Goal: Task Accomplishment & Management: Use online tool/utility

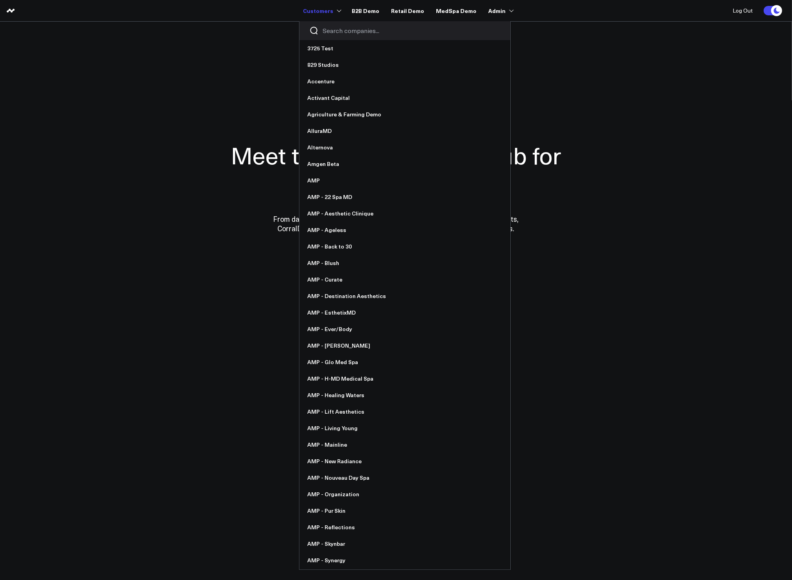
click at [328, 29] on input "Search companies input" at bounding box center [411, 30] width 178 height 9
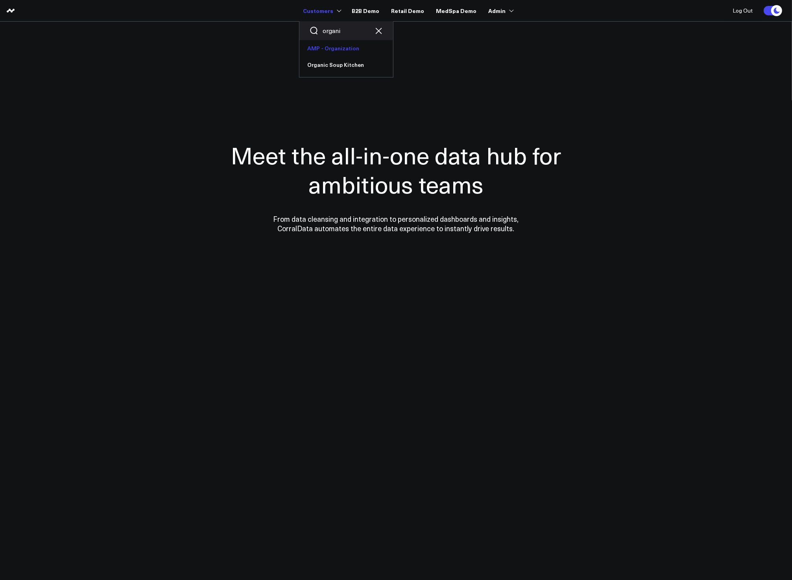
type input "organi"
click at [323, 55] on link "AMP - Organization" at bounding box center [346, 48] width 94 height 17
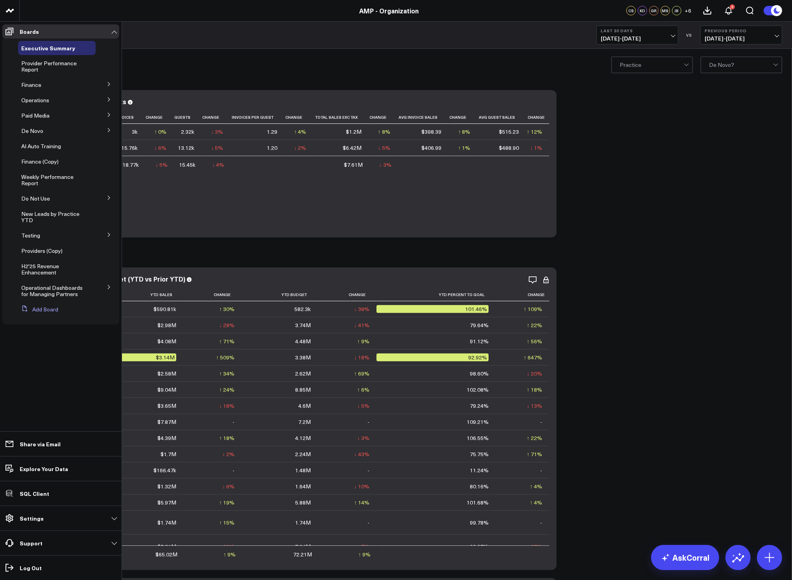
click at [44, 314] on button "Add Board" at bounding box center [38, 309] width 40 height 14
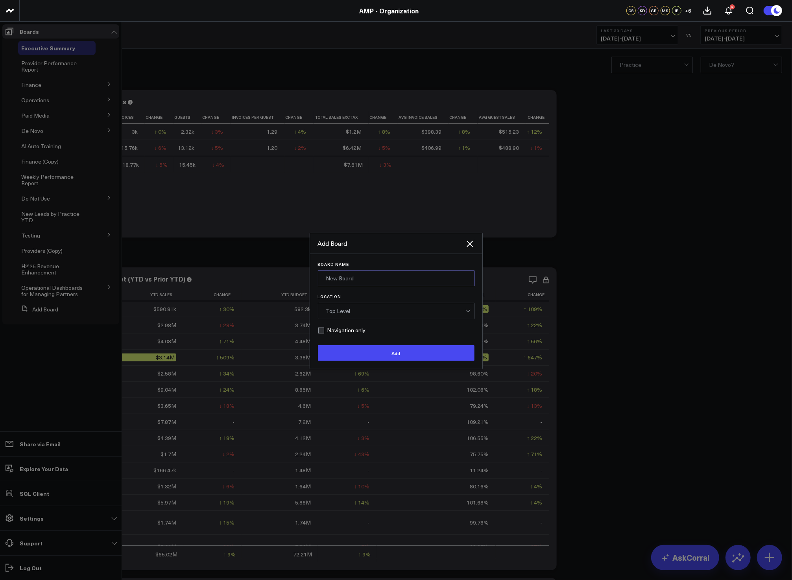
click at [339, 282] on input "Board Name" at bounding box center [396, 279] width 157 height 16
drag, startPoint x: 352, startPoint y: 279, endPoint x: 344, endPoint y: 279, distance: 7.9
click at [338, 278] on input "Tox versus Filler by Provider" at bounding box center [396, 279] width 157 height 16
type input "Tox vs Filler by Provider"
click at [359, 306] on div "Top Level" at bounding box center [395, 311] width 139 height 16
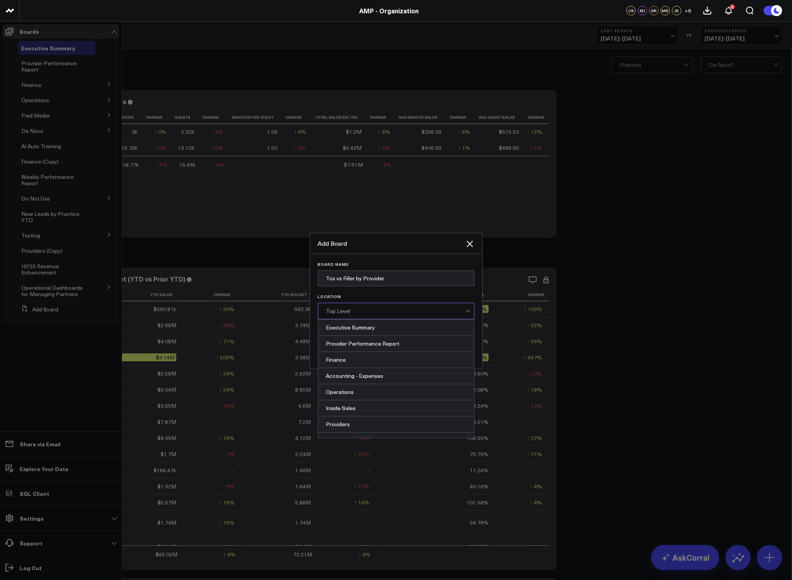
click at [362, 296] on label "Location" at bounding box center [396, 296] width 157 height 5
click at [357, 311] on input "Location" at bounding box center [356, 311] width 2 height 0
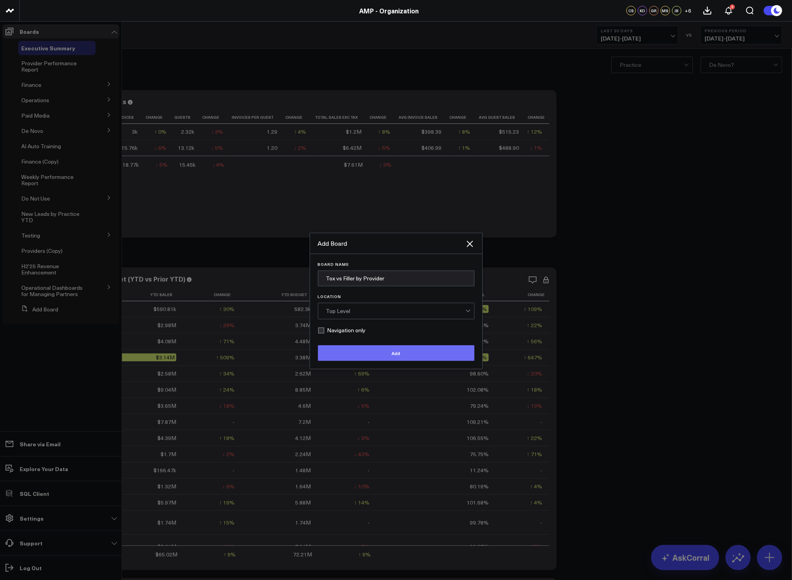
click at [372, 349] on button "Add" at bounding box center [396, 353] width 157 height 16
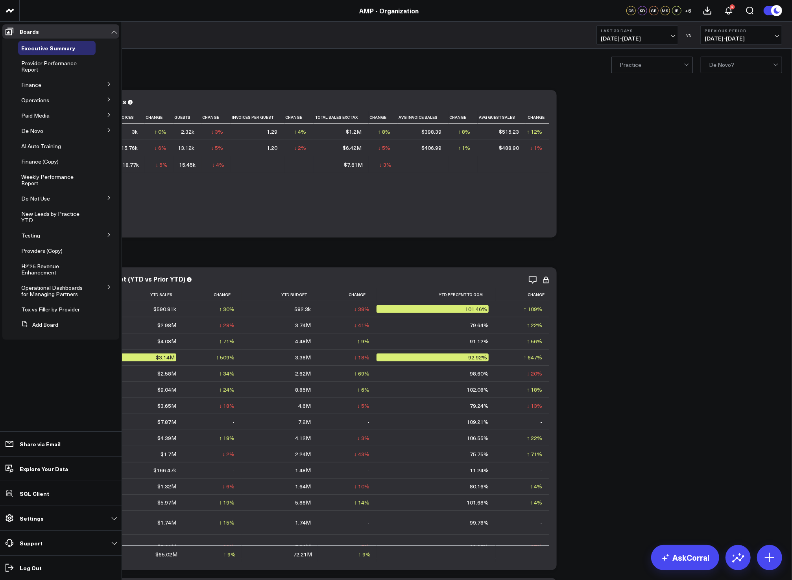
click at [48, 309] on span "Tox vs Filler by Provider" at bounding box center [50, 309] width 59 height 7
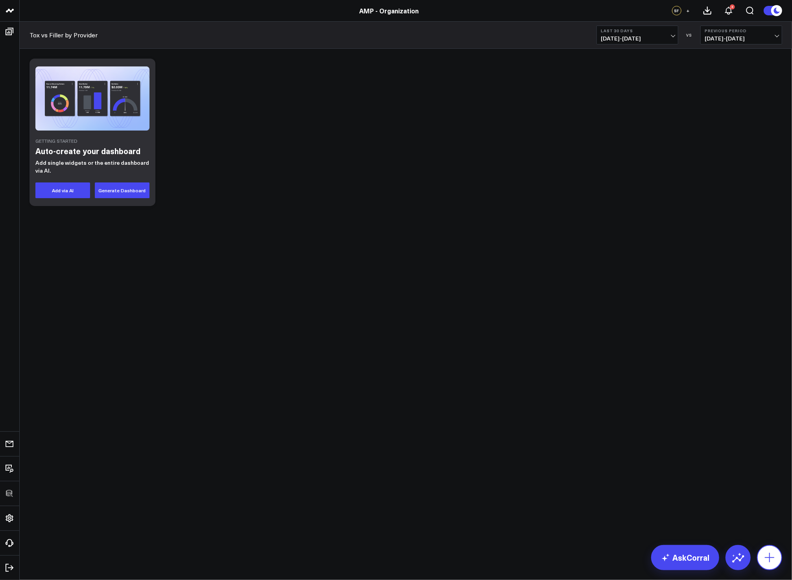
click at [767, 547] on button at bounding box center [769, 557] width 25 height 25
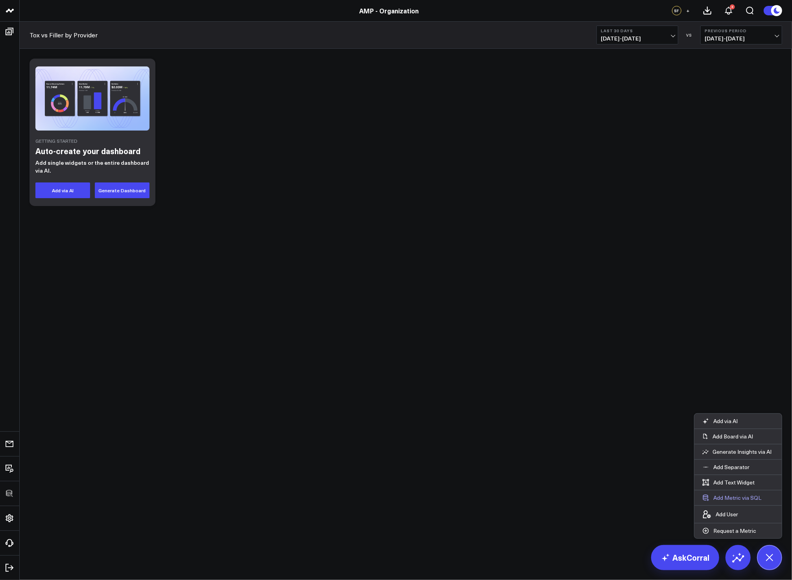
click at [747, 502] on button "Add Metric via SQL" at bounding box center [731, 497] width 75 height 15
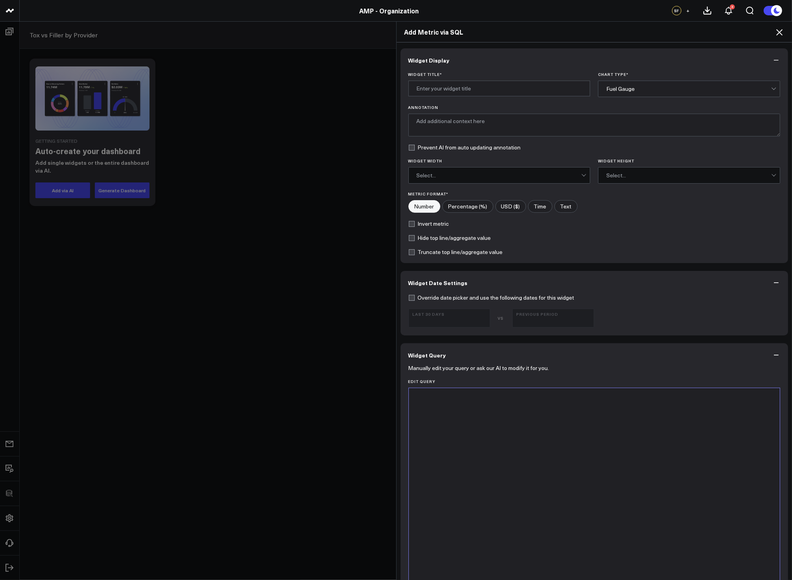
click at [530, 479] on div at bounding box center [593, 486] width 363 height 188
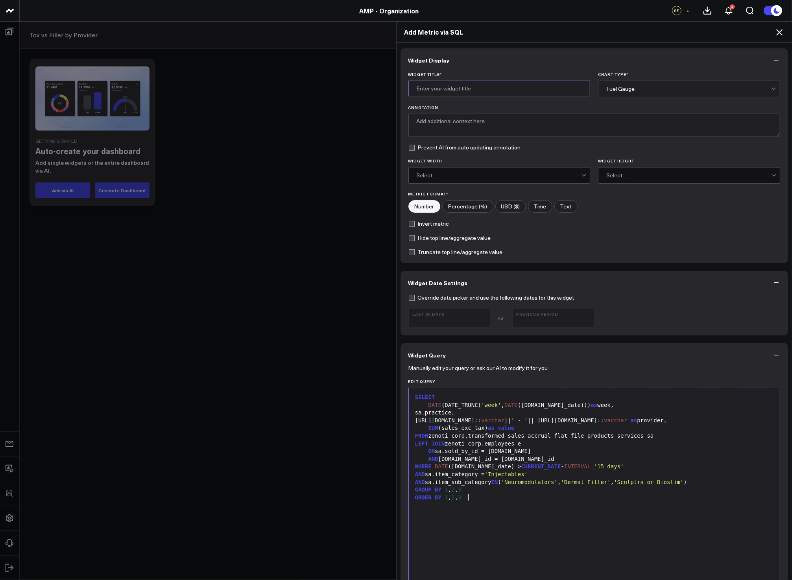
click at [456, 83] on input "Widget Title *" at bounding box center [499, 89] width 182 height 16
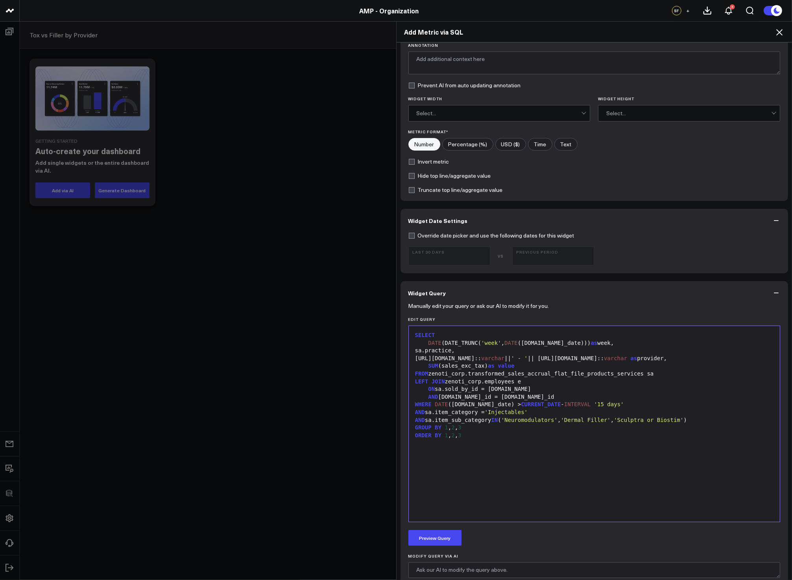
scroll to position [66, 0]
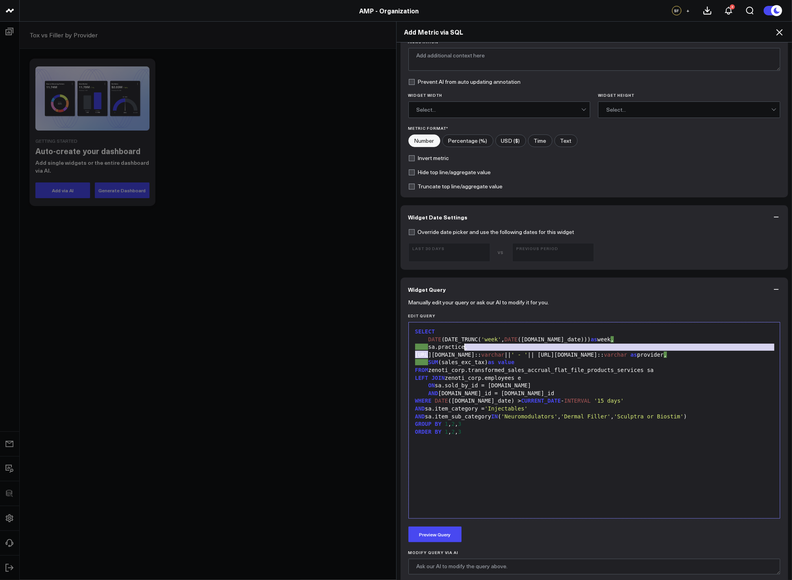
drag, startPoint x: 424, startPoint y: 357, endPoint x: 461, endPoint y: 347, distance: 37.8
click at [461, 347] on div "SELECT DATE (DATE_TRUNC( 'week' , DATE (sa.sale_date))) as week , sa.practice, …" at bounding box center [593, 420] width 363 height 188
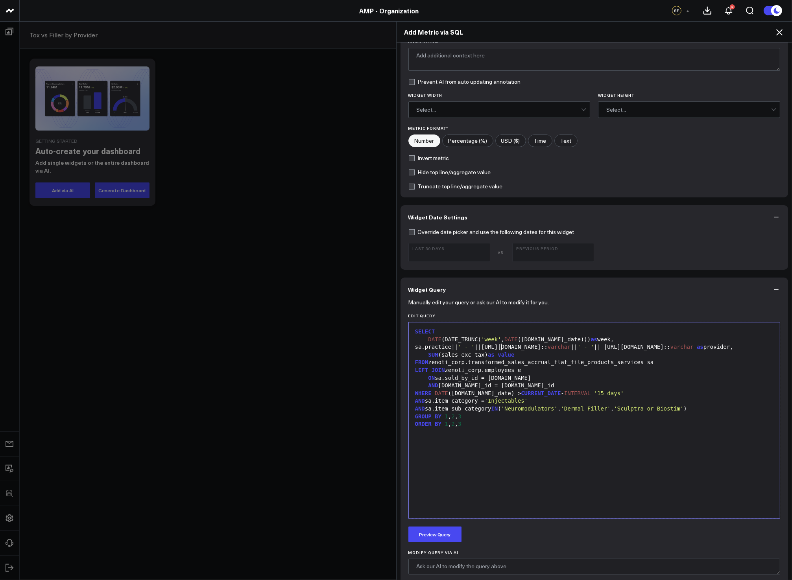
click at [471, 416] on div "GROUP BY 1 , 2 , 3" at bounding box center [593, 417] width 363 height 8
click at [488, 426] on div "ORDER BY 1 , 2 , 3" at bounding box center [593, 424] width 363 height 8
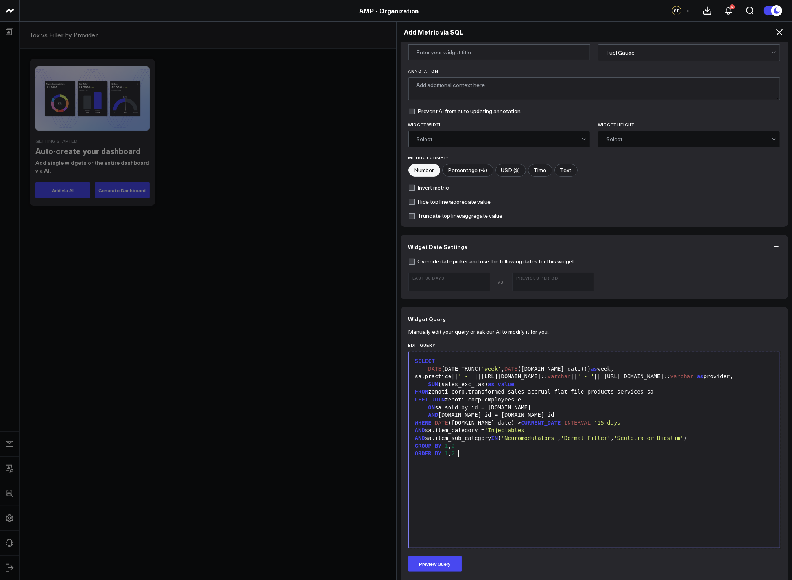
scroll to position [0, 0]
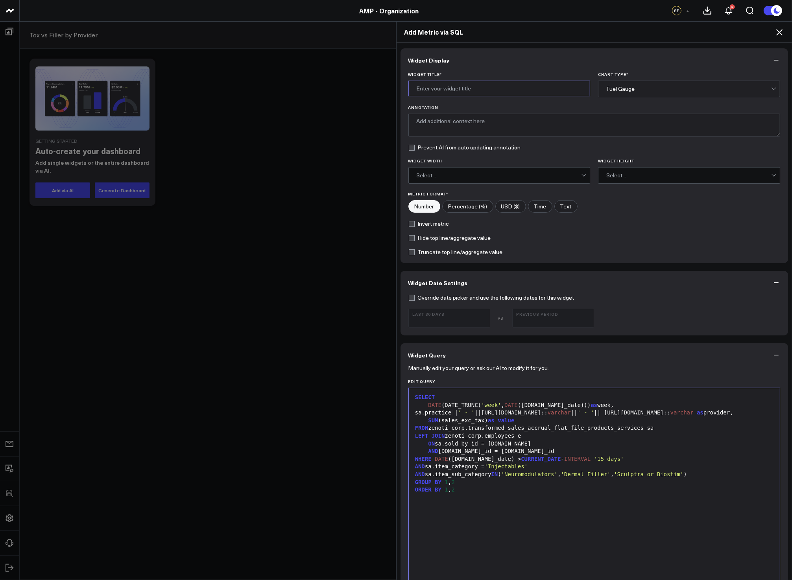
click at [458, 87] on input "Widget Title *" at bounding box center [499, 89] width 182 height 16
type input "Total Tox And Filler"
click at [619, 86] on div "Fuel Gauge" at bounding box center [688, 89] width 165 height 6
drag, startPoint x: 522, startPoint y: 209, endPoint x: 515, endPoint y: 207, distance: 7.3
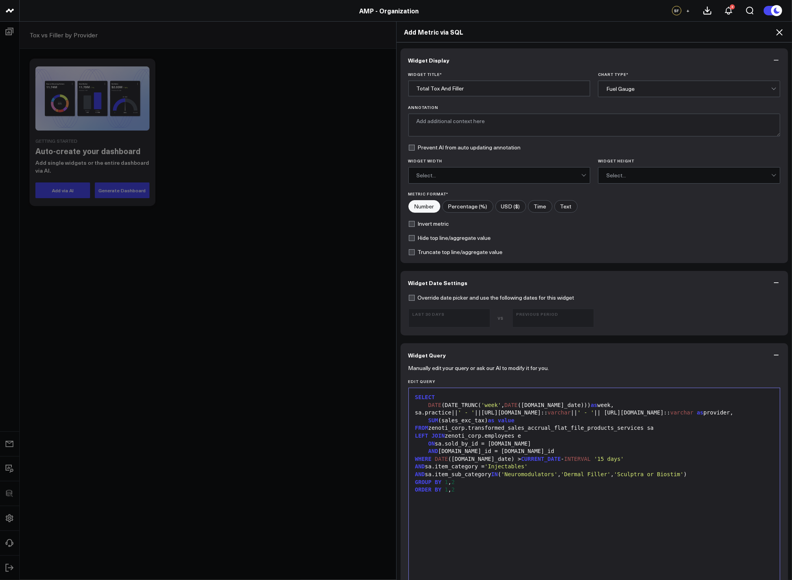
click at [522, 209] on div "Number Percentage (%) USD ($) Time Text" at bounding box center [594, 206] width 372 height 13
click at [515, 207] on input"] "USD ($)" at bounding box center [510, 207] width 30 height 12
radio input"] "true"
click at [654, 103] on div "Widget Title * Total Tox And Filler Chart Type * Fuel Gauge Annotation Prevent …" at bounding box center [594, 167] width 388 height 191
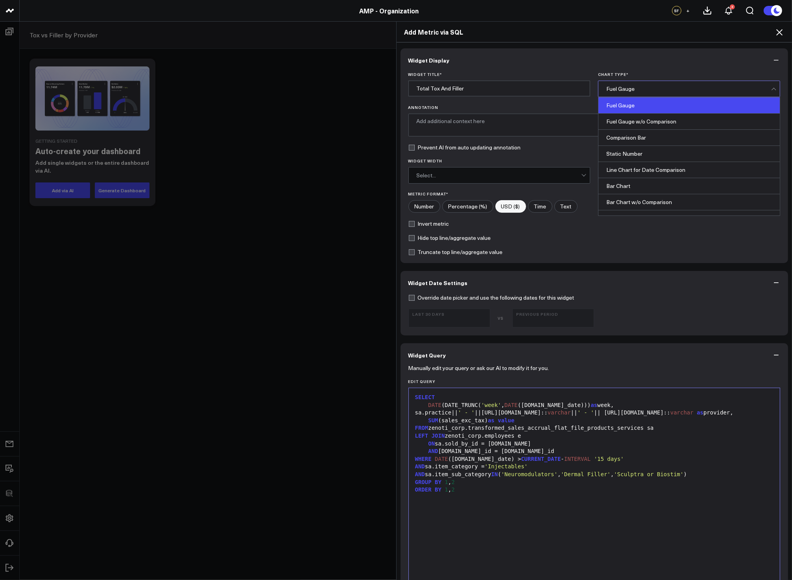
click at [650, 91] on div "Fuel Gauge" at bounding box center [688, 89] width 165 height 6
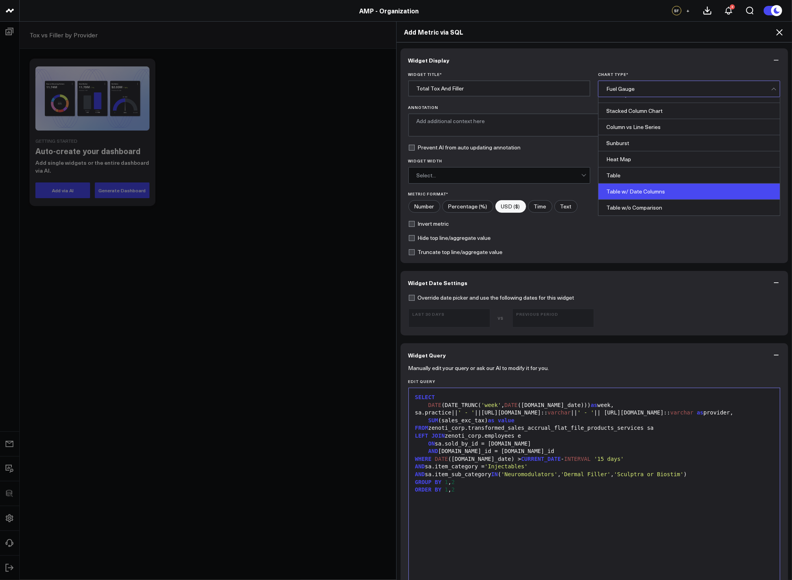
click at [670, 186] on div "Table w/ Date Columns" at bounding box center [688, 192] width 181 height 16
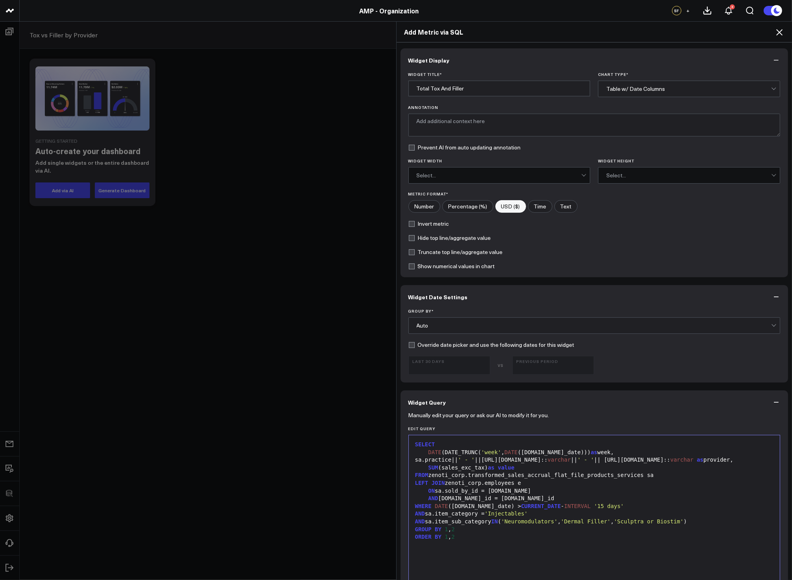
click at [475, 325] on div "Auto" at bounding box center [593, 325] width 355 height 6
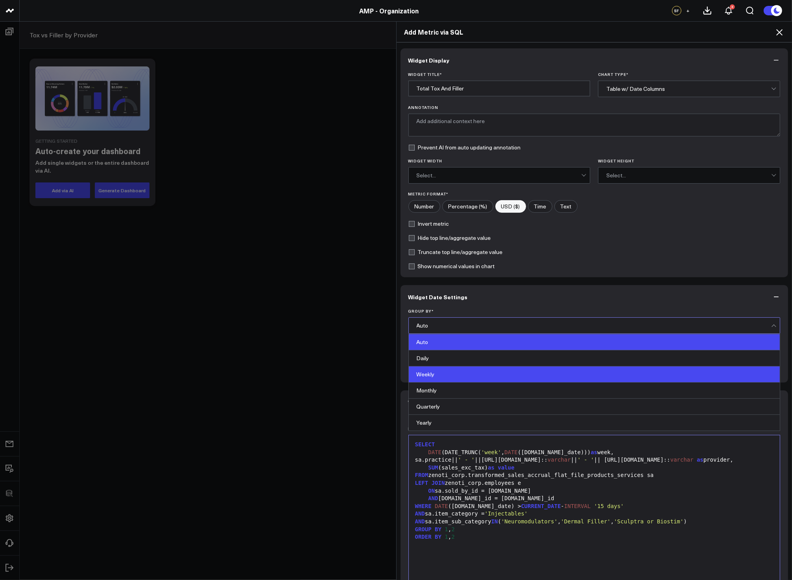
click at [458, 375] on div "Weekly" at bounding box center [594, 374] width 371 height 16
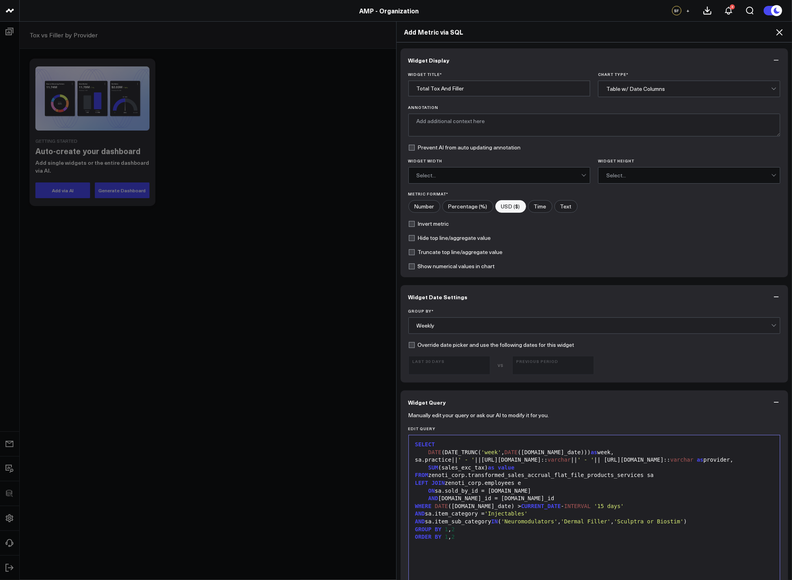
scroll to position [210, 0]
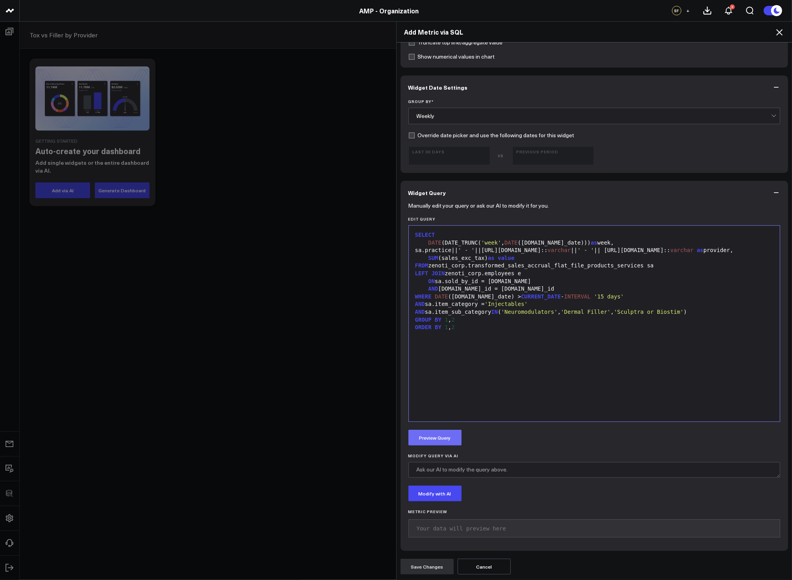
click at [449, 440] on button "Preview Query" at bounding box center [434, 438] width 53 height 16
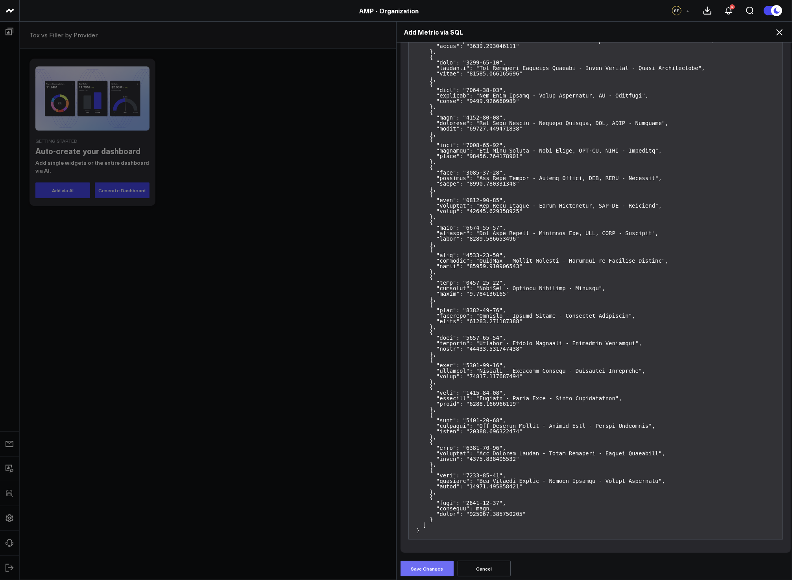
click at [442, 561] on button "Save Changes" at bounding box center [426, 569] width 53 height 16
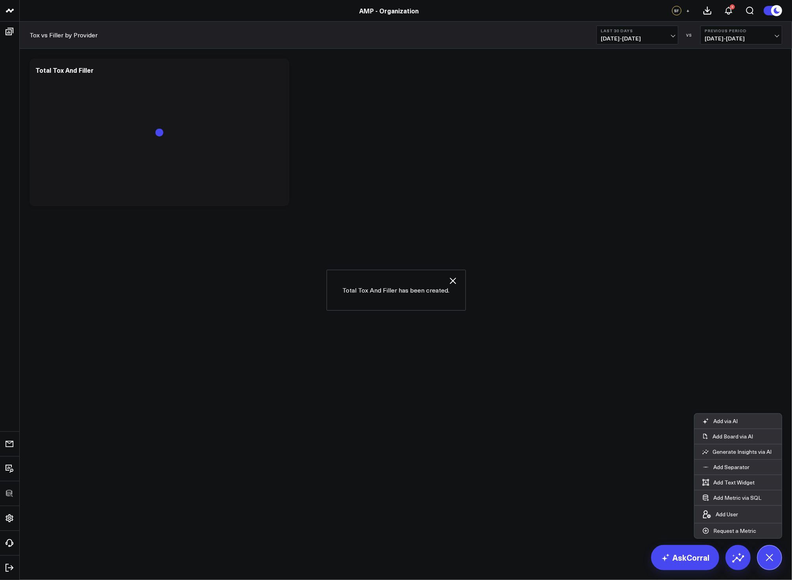
click at [391, 427] on body "3725 Test 829 Studios Accenture Activant Capital Agriculture & Farming Demo All…" at bounding box center [396, 290] width 792 height 580
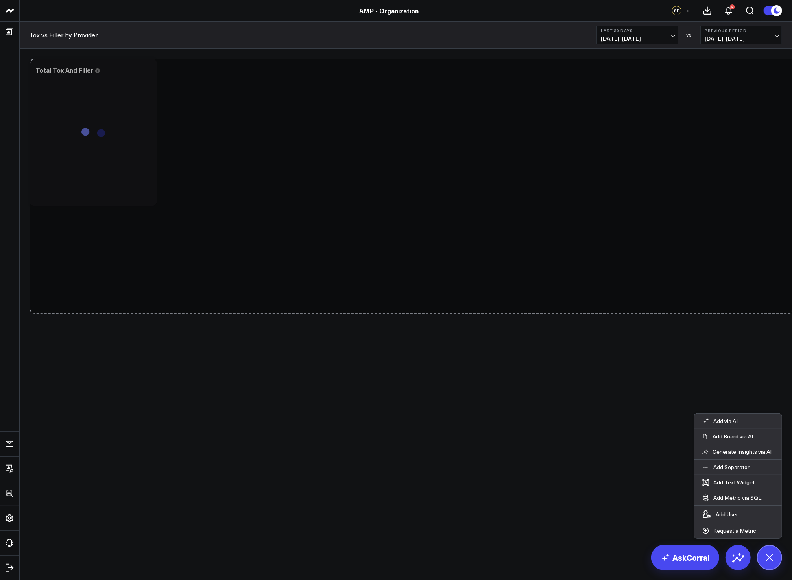
drag, startPoint x: 285, startPoint y: 202, endPoint x: 793, endPoint y: 309, distance: 519.0
click at [791, 309] on html "3725 Test 829 Studios Accenture Activant Capital Agriculture & Farming Demo All…" at bounding box center [396, 290] width 792 height 580
click at [145, 70] on icon at bounding box center [146, 70] width 9 height 9
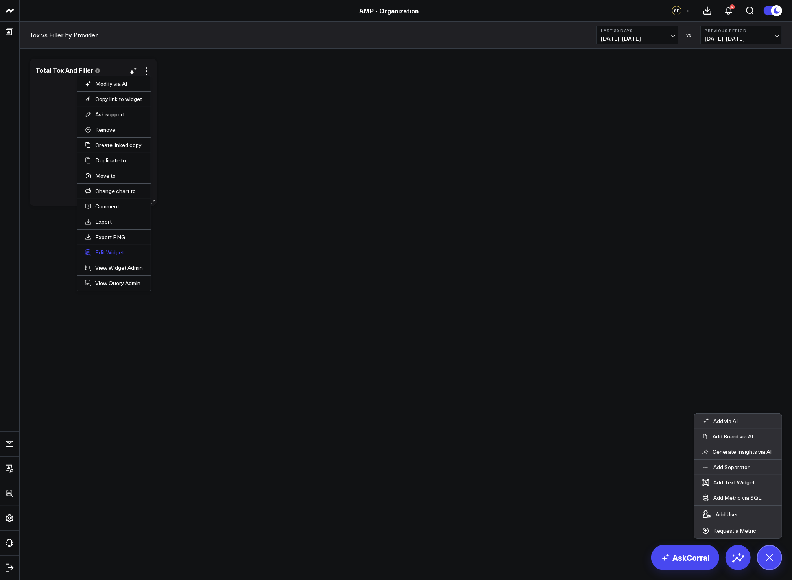
click at [115, 250] on button "Edit Widget" at bounding box center [114, 252] width 58 height 7
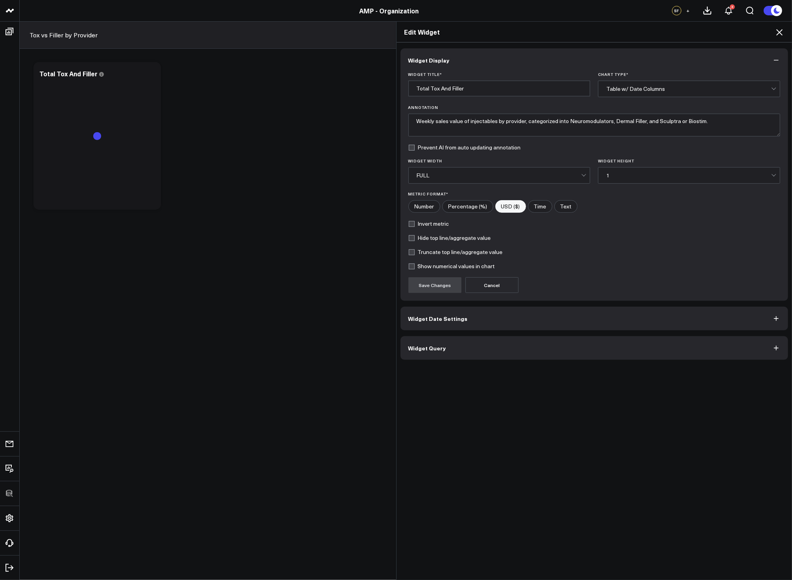
click at [776, 34] on icon at bounding box center [778, 32] width 9 height 9
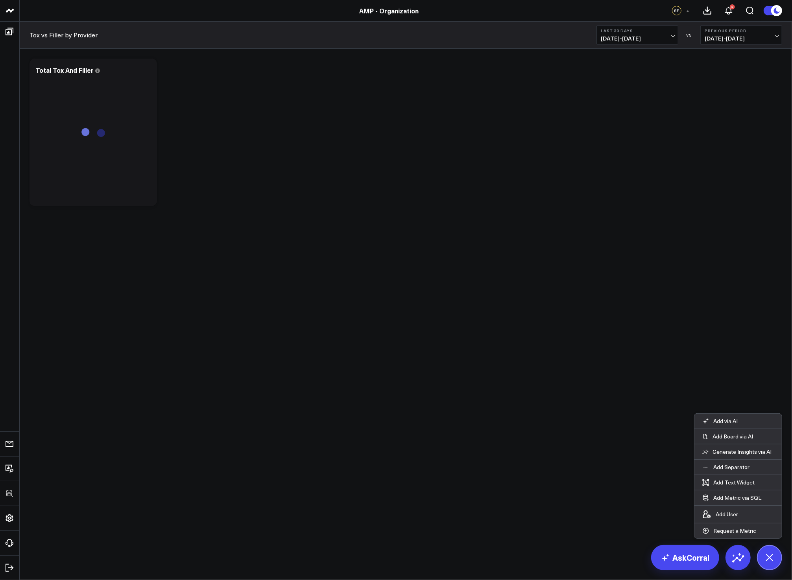
click at [635, 258] on body "3725 Test 829 Studios Accenture Activant Capital Agriculture & Farming Demo All…" at bounding box center [396, 290] width 792 height 580
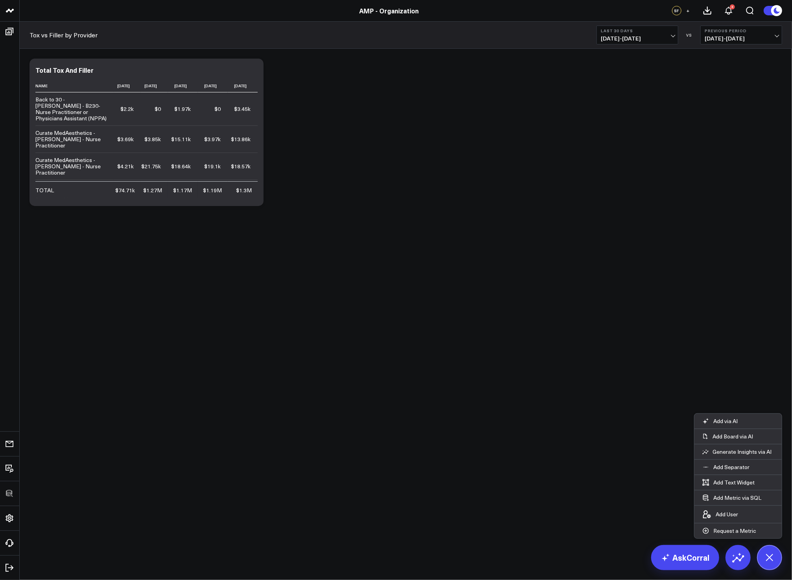
click at [357, 266] on body "3725 Test 829 Studios Accenture Activant Capital Agriculture & Farming Demo All…" at bounding box center [396, 290] width 792 height 580
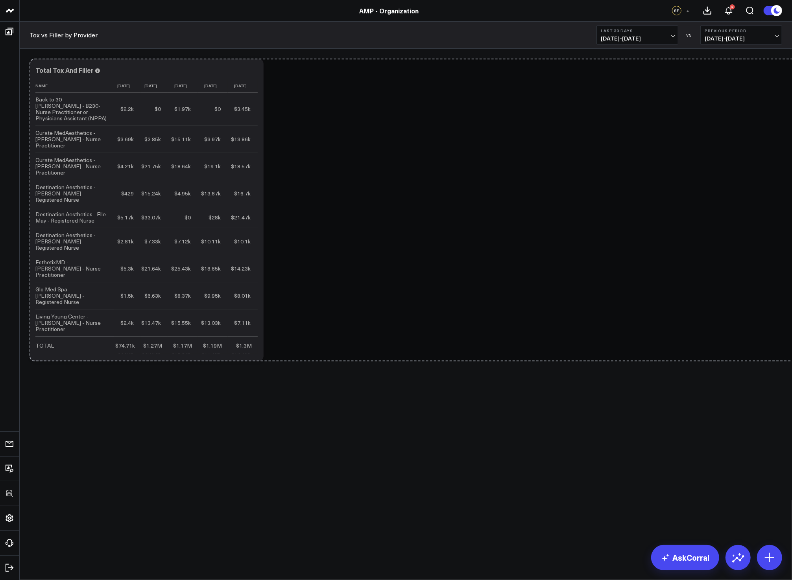
drag, startPoint x: 776, startPoint y: 203, endPoint x: 805, endPoint y: 433, distance: 231.5
click at [791, 433] on html "3725 Test 829 Studios Accenture Activant Capital Agriculture & Farming Demo All…" at bounding box center [396, 290] width 792 height 580
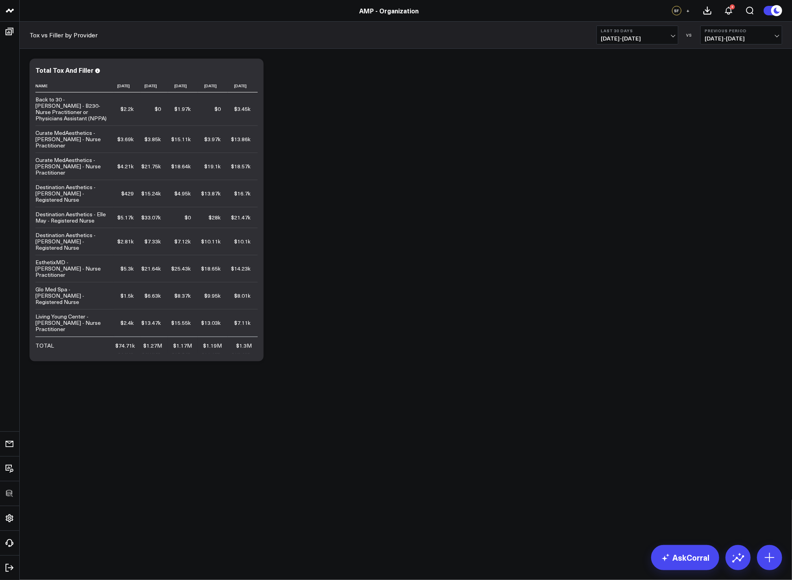
click at [697, 393] on div "Modify via AI Copy link to widget Ask support Remove Create linked copy Executi…" at bounding box center [406, 231] width 772 height 364
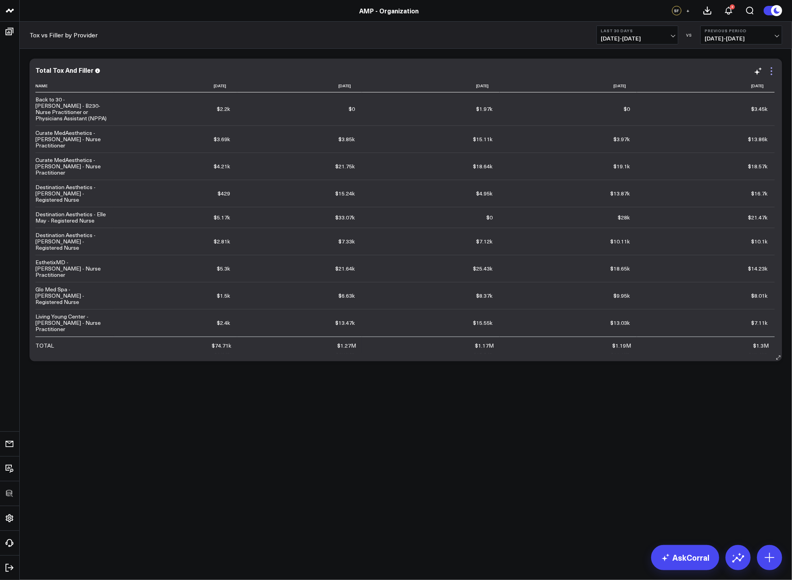
click at [772, 71] on icon at bounding box center [770, 70] width 9 height 9
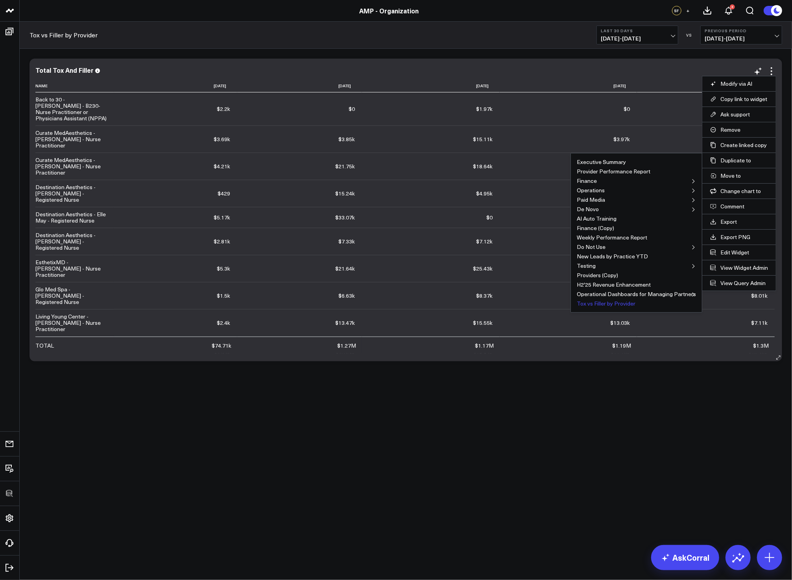
click at [602, 301] on button "Tox vs Filler by Provider" at bounding box center [605, 304] width 59 height 6
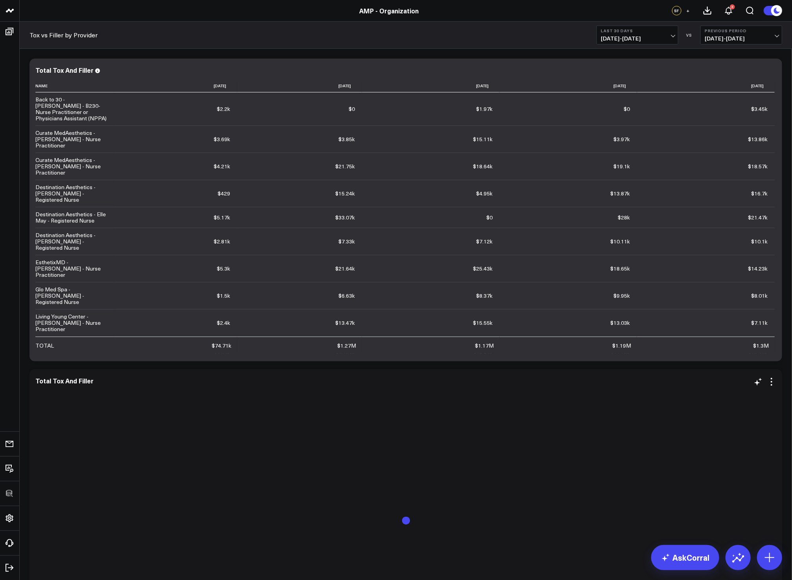
scroll to position [143, 0]
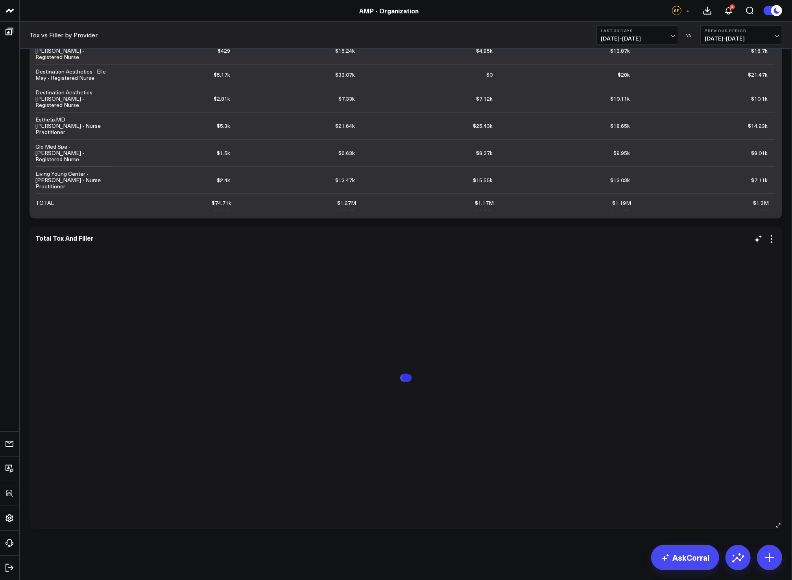
click at [763, 241] on div "Modify via AI Copy link to widget Ask support Remove Create linked copy Executi…" at bounding box center [764, 238] width 23 height 9
click at [770, 241] on icon at bounding box center [770, 238] width 9 height 9
click at [734, 419] on button "Edit Widget" at bounding box center [739, 420] width 58 height 7
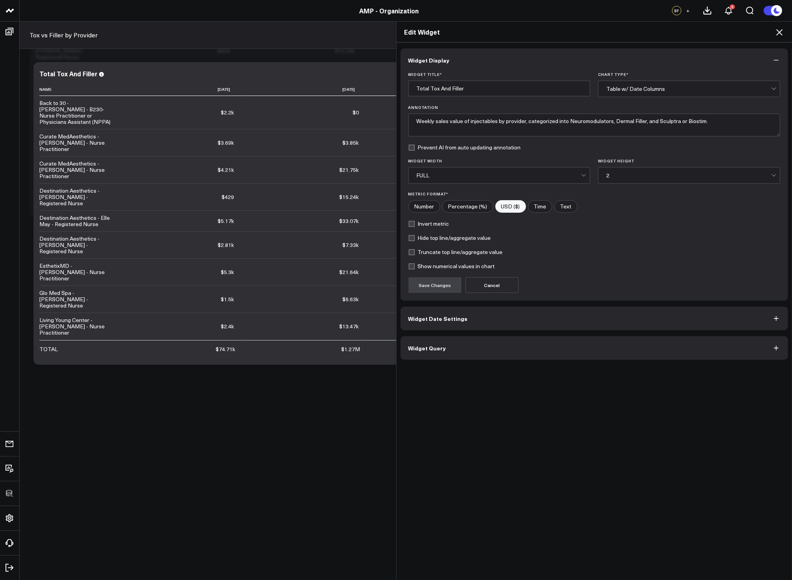
click at [506, 355] on button "Widget Query" at bounding box center [594, 348] width 388 height 24
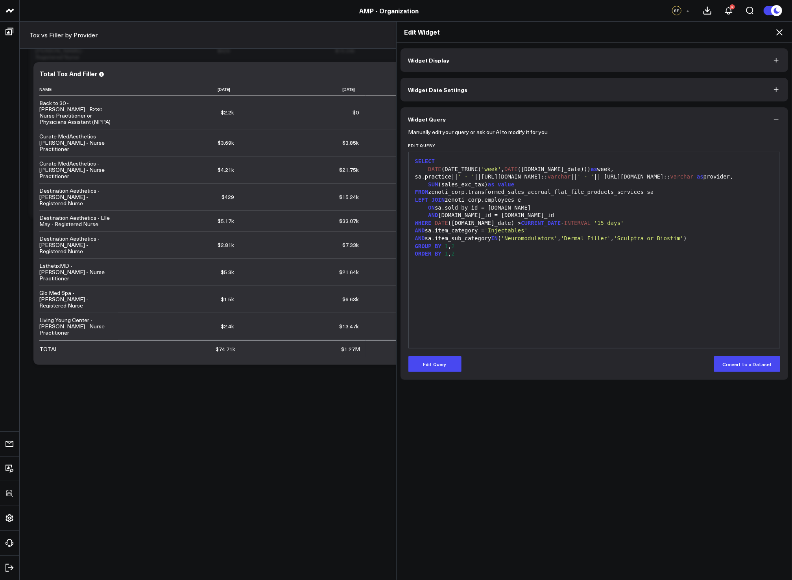
click at [438, 374] on div "Manually edit your query or ask our AI to modify it for you. Edit Query 99 1 2 …" at bounding box center [594, 255] width 388 height 249
click at [438, 369] on button "Edit Query" at bounding box center [434, 364] width 53 height 16
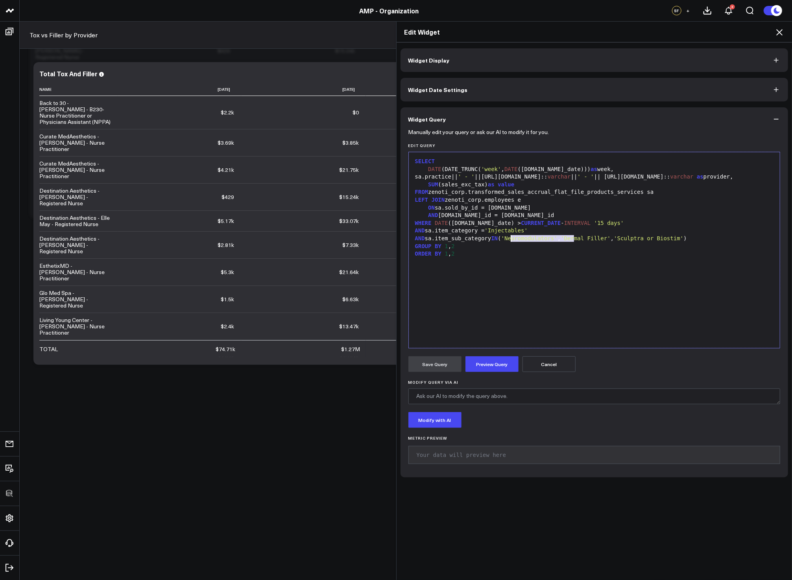
drag, startPoint x: 571, startPoint y: 238, endPoint x: 508, endPoint y: 239, distance: 62.5
click at [508, 239] on div "AND sa.item_sub_category IN ( 'Neuromodulators' , 'Dermal Filler' , 'Sculptra o…" at bounding box center [593, 239] width 363 height 8
drag, startPoint x: 633, startPoint y: 239, endPoint x: 558, endPoint y: 239, distance: 75.9
click at [490, 363] on button "Preview Query" at bounding box center [491, 364] width 53 height 16
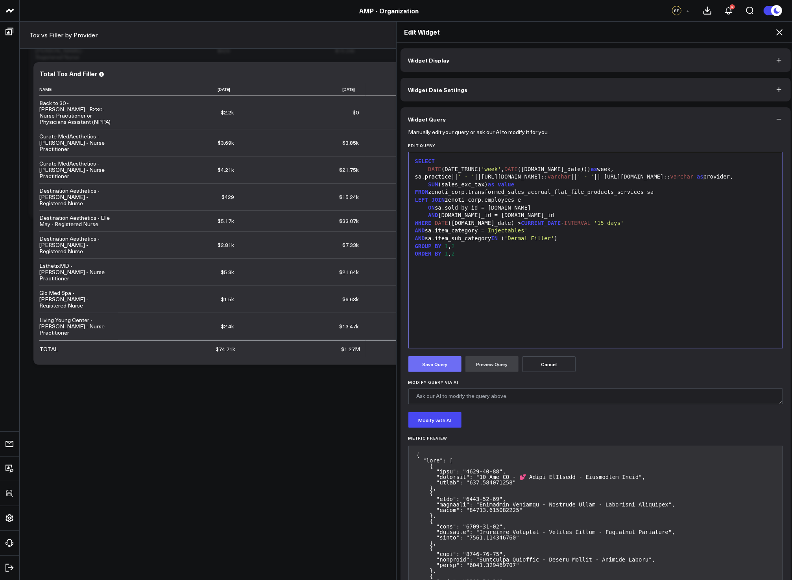
click at [439, 359] on button "Save Query" at bounding box center [434, 364] width 53 height 16
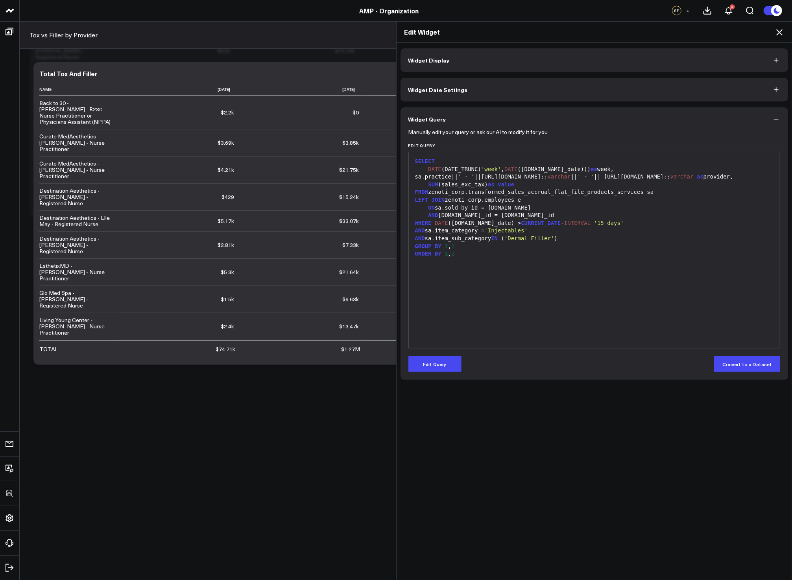
click at [779, 31] on icon at bounding box center [778, 32] width 9 height 9
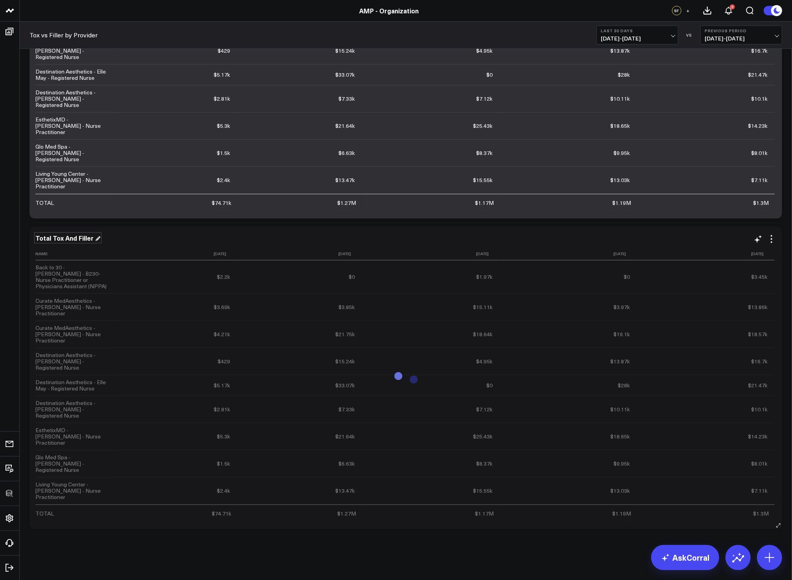
click at [62, 238] on div "Total Tox And Filler" at bounding box center [67, 238] width 65 height 9
drag, startPoint x: 51, startPoint y: 238, endPoint x: 97, endPoint y: 237, distance: 46.4
click at [97, 237] on div "Total Tox And Filler" at bounding box center [67, 238] width 65 height 9
click at [652, 243] on div "Total Filler" at bounding box center [405, 238] width 740 height 9
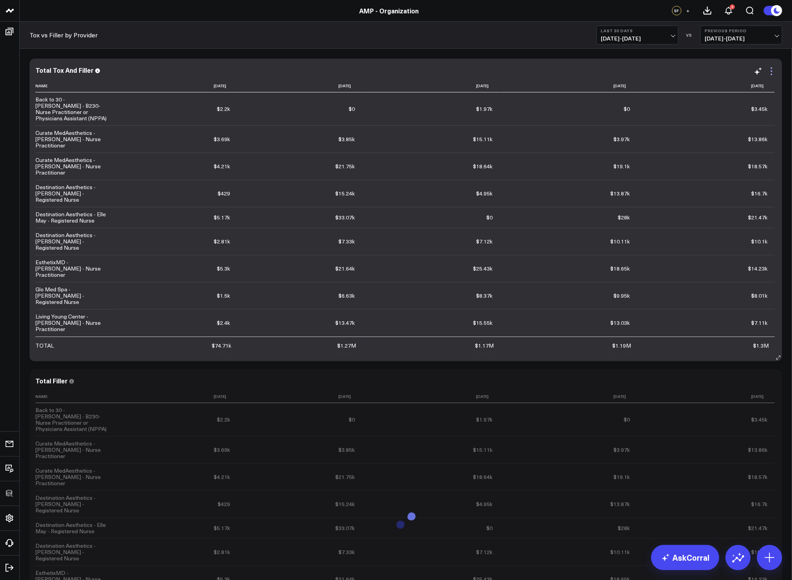
click at [770, 74] on icon at bounding box center [770, 70] width 9 height 9
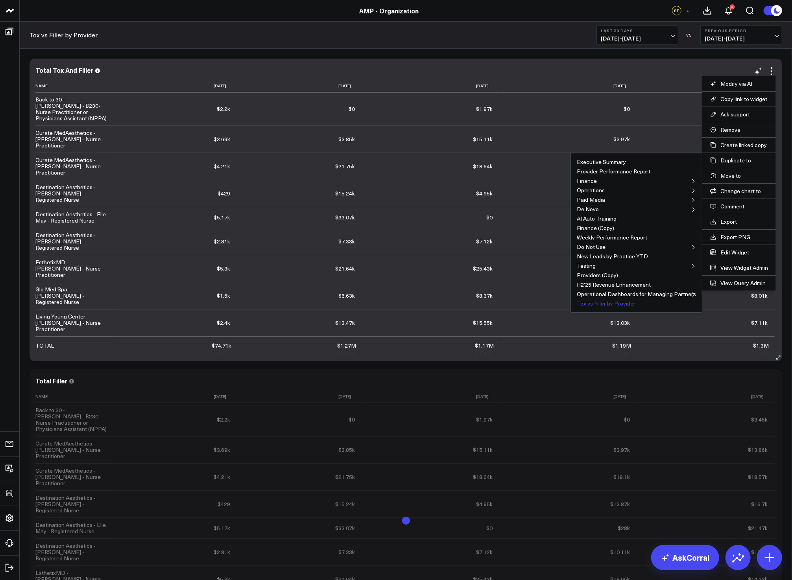
click at [603, 301] on button "Tox vs Filler by Provider" at bounding box center [605, 304] width 59 height 6
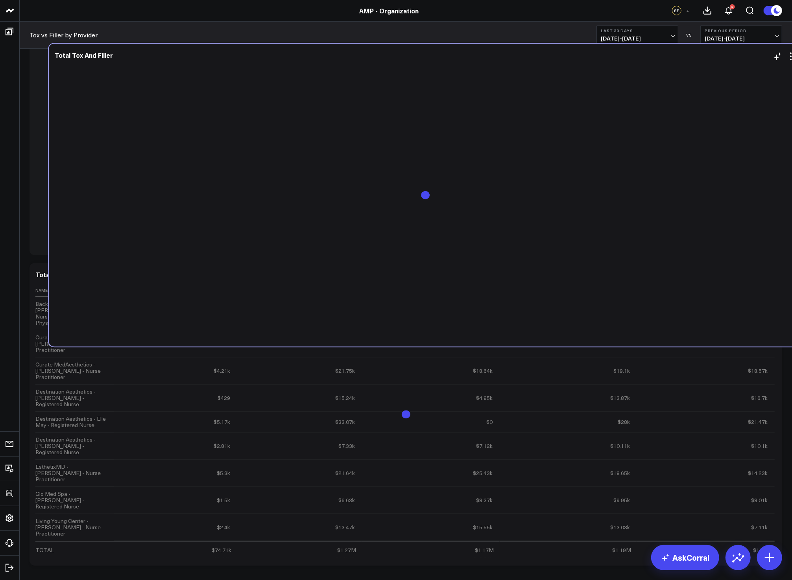
scroll to position [453, 0]
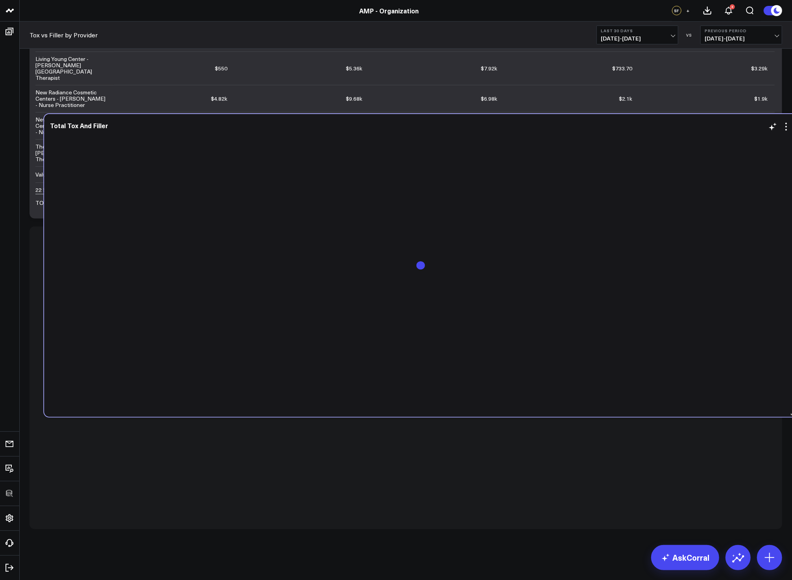
drag, startPoint x: 359, startPoint y: 162, endPoint x: 374, endPoint y: 323, distance: 162.3
click at [374, 323] on div at bounding box center [420, 272] width 740 height 274
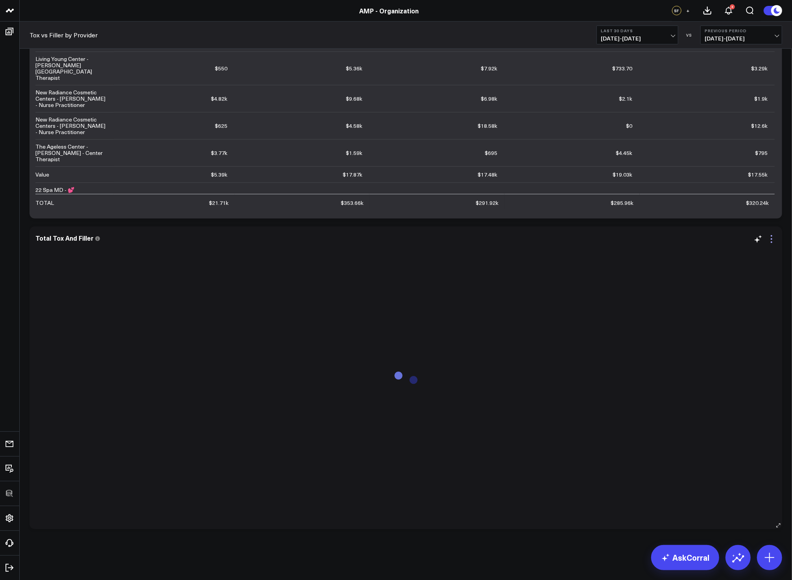
click at [772, 241] on icon at bounding box center [770, 238] width 9 height 9
click at [735, 422] on button "Edit Widget" at bounding box center [739, 420] width 58 height 7
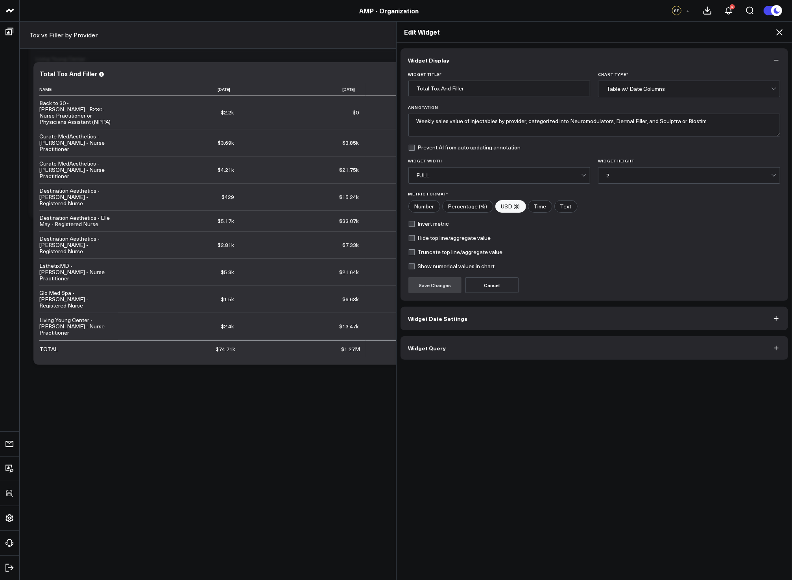
click at [517, 358] on button "Widget Query" at bounding box center [594, 348] width 388 height 24
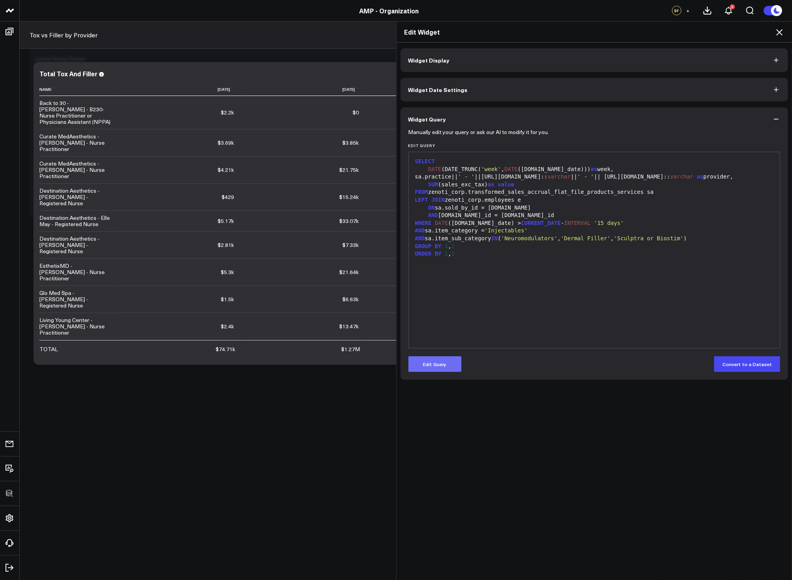
click at [431, 371] on button "Edit Query" at bounding box center [434, 364] width 53 height 16
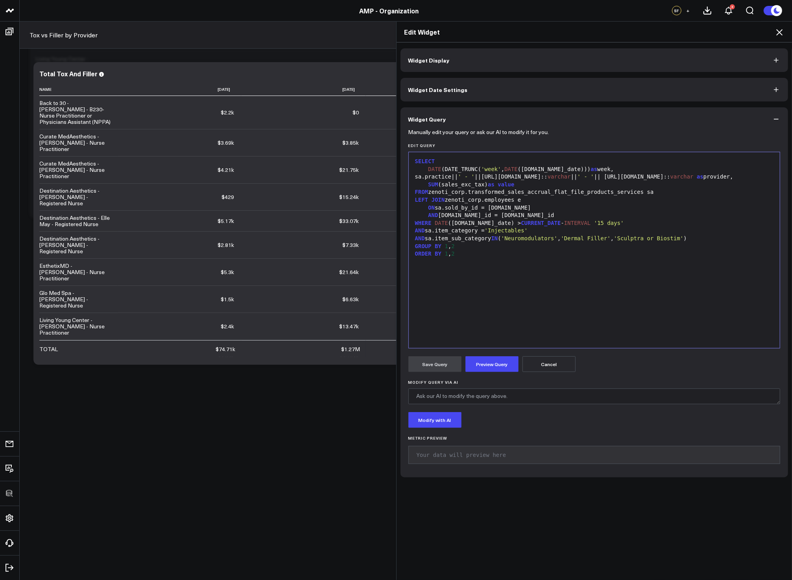
click at [438, 183] on div "SUM (sales_exc_tax) as value" at bounding box center [593, 185] width 363 height 8
drag, startPoint x: 426, startPoint y: 239, endPoint x: 705, endPoint y: 239, distance: 278.8
click at [705, 239] on div "AND sa.item_sub_category IN ( 'Neuromodulators' , 'Dermal Filler' , 'Sculptra o…" at bounding box center [593, 239] width 363 height 8
copy div "sa.item_sub_category IN ( 'Neuromodulators' , 'Dermal Filler' , 'Sculptra or Bi…"
drag, startPoint x: 471, startPoint y: 186, endPoint x: 507, endPoint y: 185, distance: 36.2
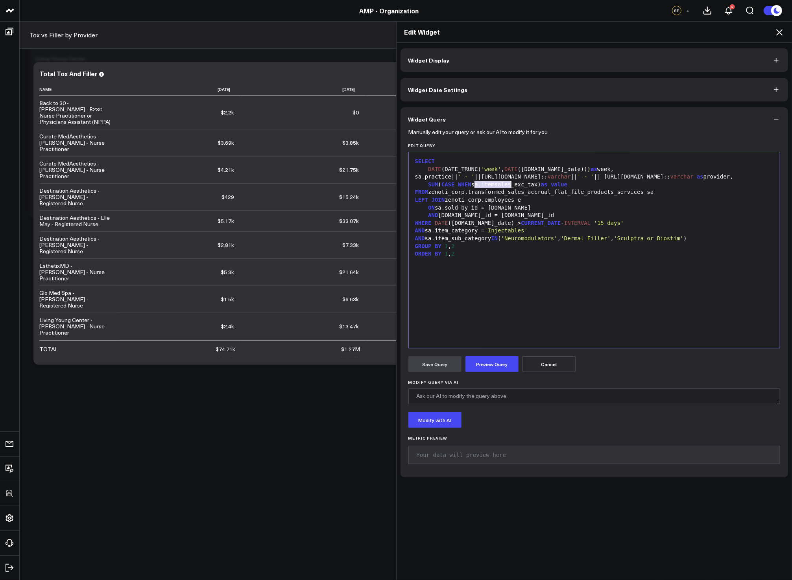
click at [507, 185] on div "SUM ( CASE WHEN sa.itemsales_exc_tax) as value" at bounding box center [593, 185] width 363 height 8
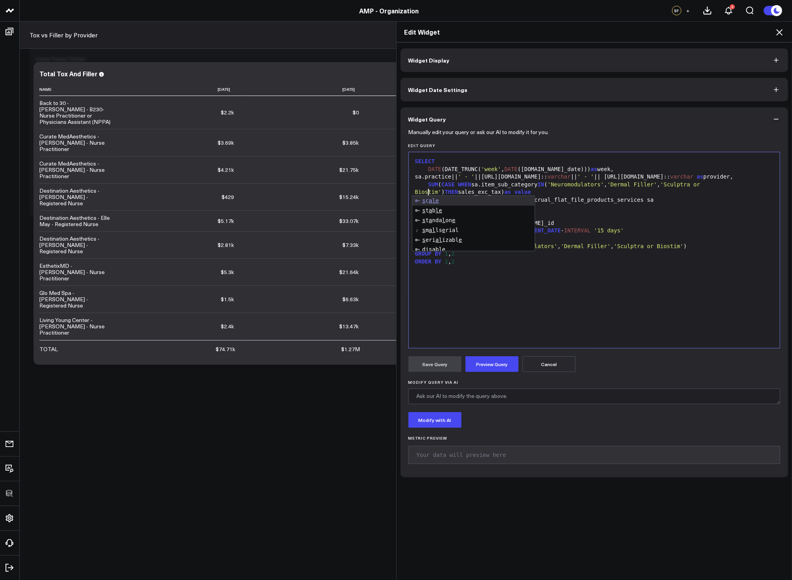
click at [456, 190] on div "SUM ( CASE WHEN sa.item_sub_category IN ( 'Neuromodulators' , 'Dermal Filler' ,…" at bounding box center [593, 188] width 363 height 15
click at [501, 191] on span ")" at bounding box center [502, 192] width 3 height 6
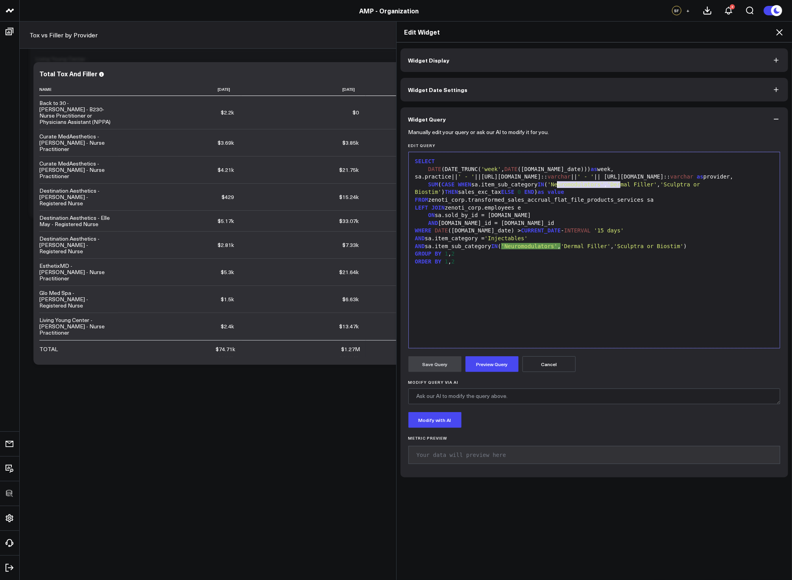
drag, startPoint x: 617, startPoint y: 187, endPoint x: 555, endPoint y: 185, distance: 61.8
click at [555, 185] on div "SUM ( CASE WHEN sa.item_sub_category IN ( 'Neuromodulators' , 'Dermal Filler' ,…" at bounding box center [593, 188] width 363 height 15
drag, startPoint x: 604, startPoint y: 186, endPoint x: 680, endPoint y: 185, distance: 75.5
click at [680, 185] on div "SUM ( CASE WHEN sa.item_sub_category IN ( 'Dermal Filler' , 'Sculptra or Biosti…" at bounding box center [593, 188] width 363 height 15
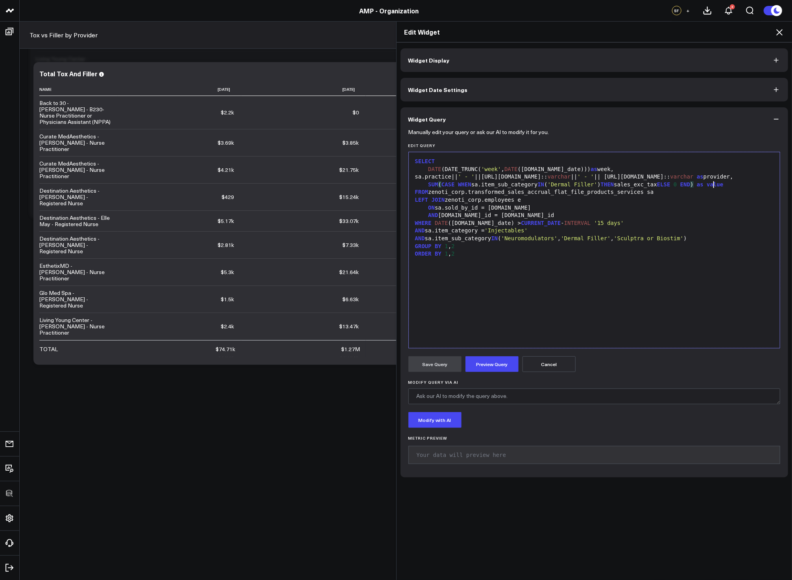
click at [710, 184] on div "SUM ( CASE WHEN sa.item_sub_category IN ( 'Dermal Filler' ) THEN sales_exc_tax …" at bounding box center [593, 185] width 363 height 8
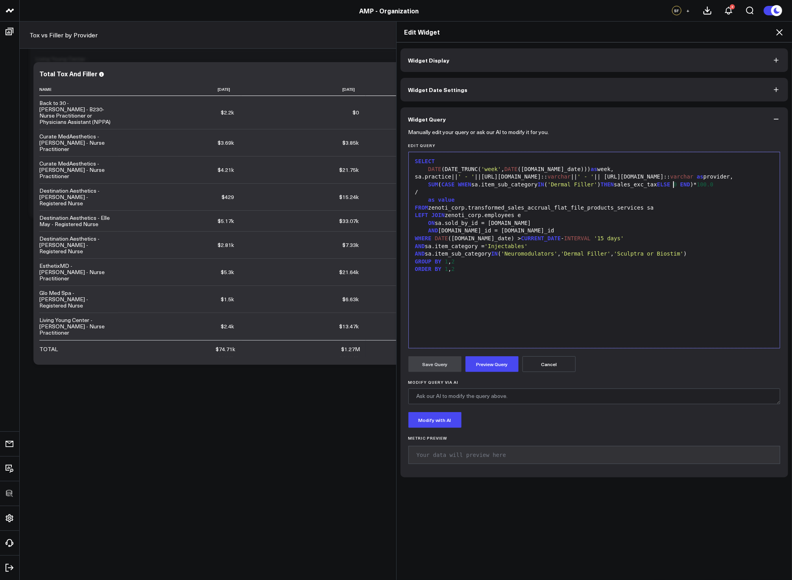
click at [669, 184] on div "SUM ( CASE WHEN sa.item_sub_category IN ( 'Dermal Filler' ) THEN sales_exc_tax …" at bounding box center [593, 185] width 363 height 8
click at [690, 184] on span "END" at bounding box center [685, 184] width 10 height 6
drag, startPoint x: 709, startPoint y: 185, endPoint x: 425, endPoint y: 184, distance: 283.1
click at [425, 184] on div "SUM ( CASE WHEN sa.item_sub_category IN ( 'Dermal Filler' ) THEN sales_exc_tax …" at bounding box center [593, 185] width 363 height 8
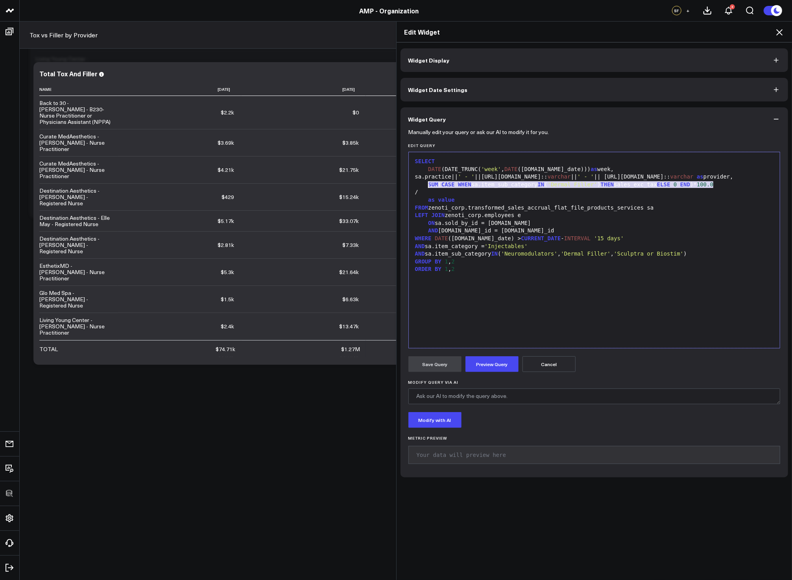
copy div "SUM ( CASE WHEN sa.item_sub_category IN ( 'Dermal Filler' ) THEN sales_exc_tax …"
click at [428, 199] on span "as" at bounding box center [431, 200] width 7 height 6
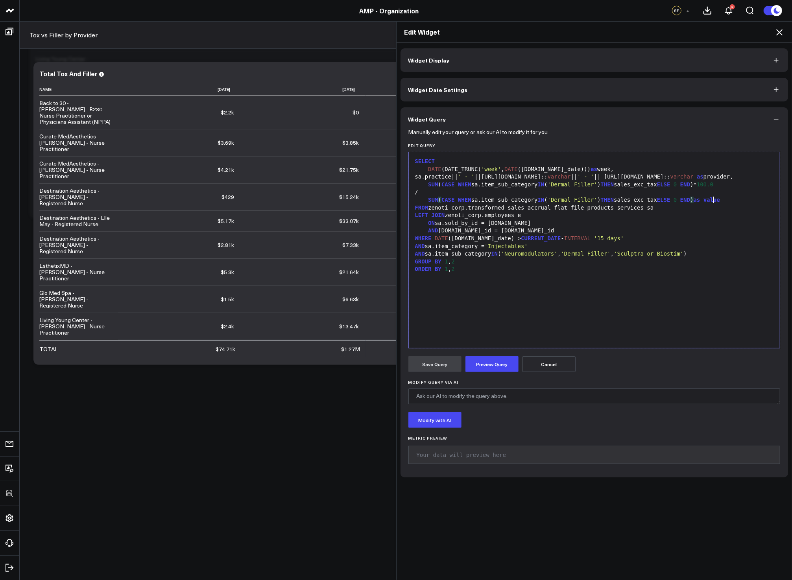
click at [424, 199] on div "SUM ( CASE WHEN sa.item_sub_category IN ( 'Dermal Filler' ) THEN sales_exc_tax …" at bounding box center [593, 200] width 363 height 8
click at [723, 200] on span "as" at bounding box center [719, 200] width 7 height 6
click at [493, 357] on button "Preview Query" at bounding box center [491, 364] width 53 height 16
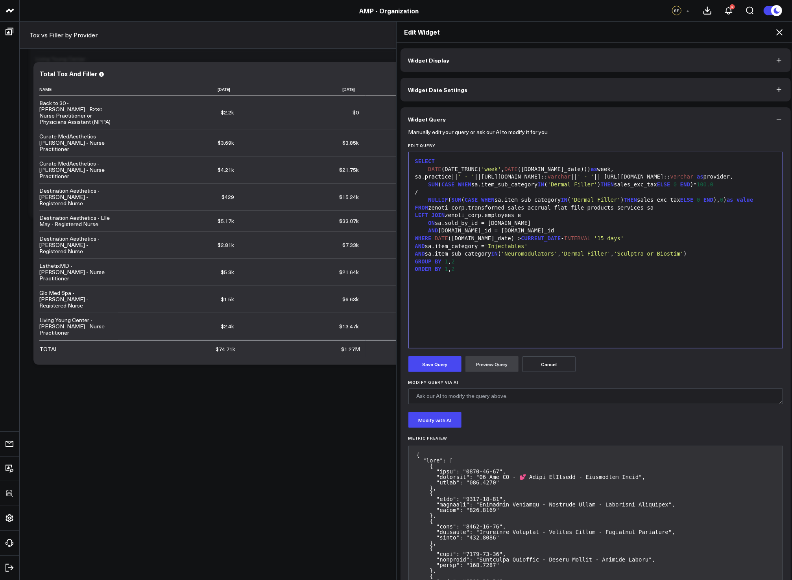
drag, startPoint x: 431, startPoint y: 363, endPoint x: 450, endPoint y: 352, distance: 22.3
click at [431, 363] on button "Save Query" at bounding box center [434, 364] width 53 height 16
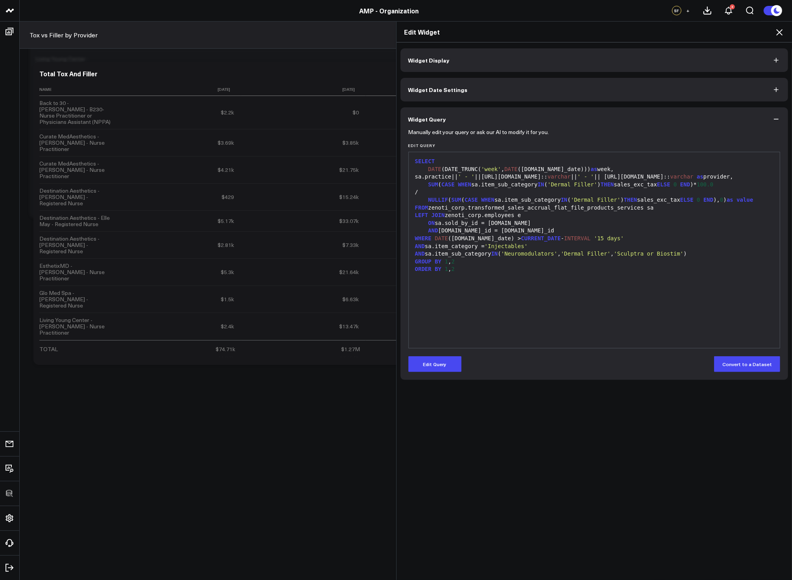
click at [781, 32] on icon at bounding box center [778, 32] width 9 height 9
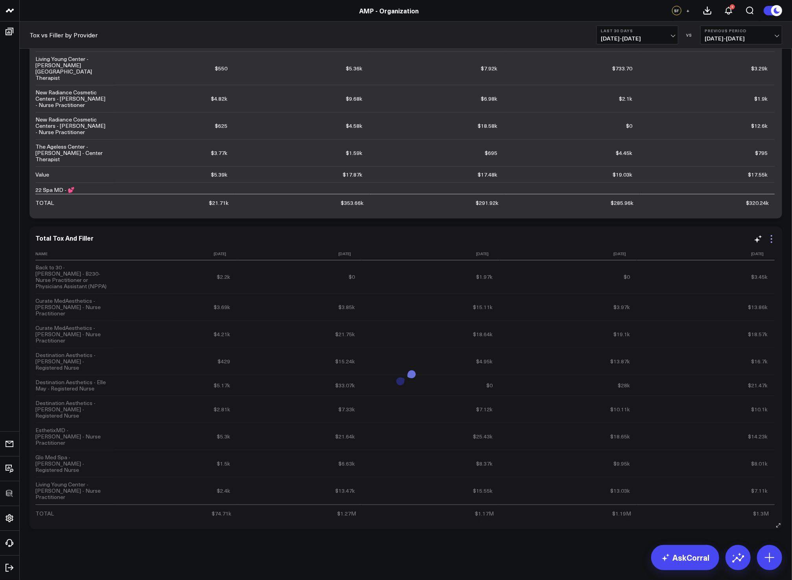
click at [770, 241] on icon at bounding box center [770, 238] width 9 height 9
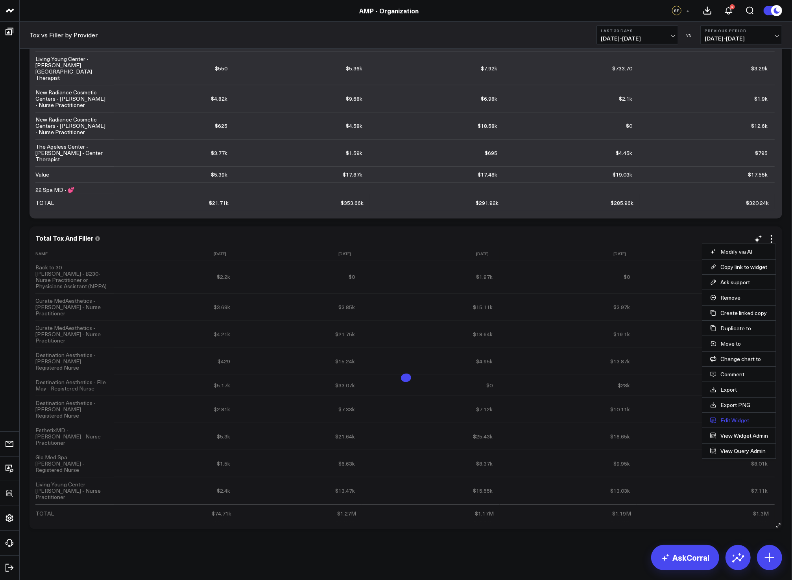
click at [730, 417] on button "Edit Widget" at bounding box center [739, 420] width 58 height 7
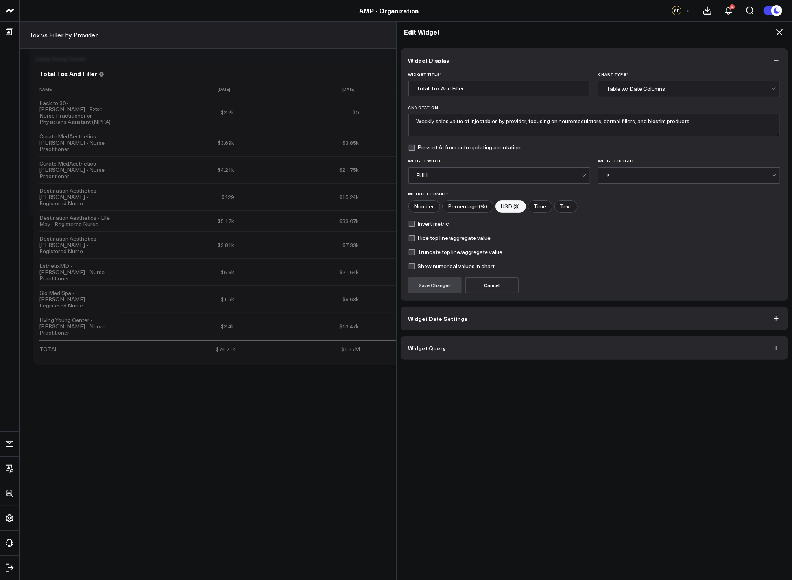
click at [481, 209] on input"] "Percentage (%)" at bounding box center [467, 207] width 50 height 12
radio input"] "true"
click at [447, 285] on button "Save Changes" at bounding box center [434, 285] width 53 height 16
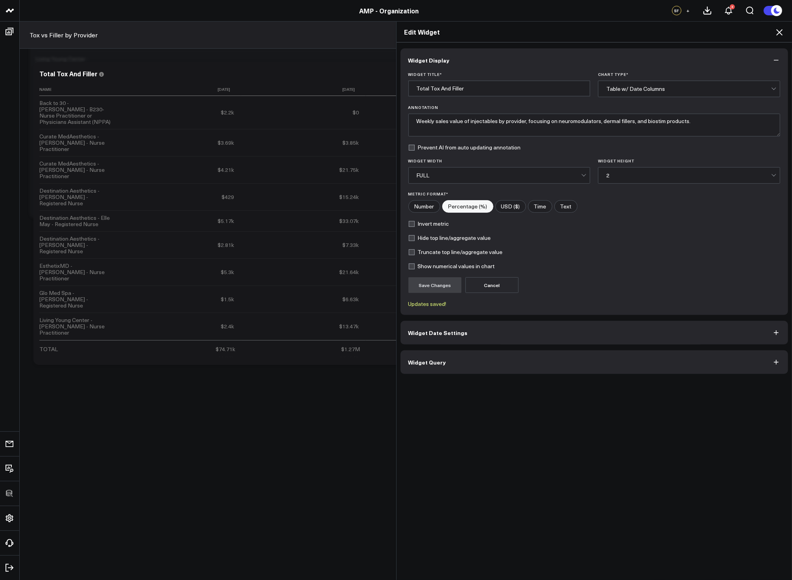
click at [779, 34] on icon at bounding box center [778, 32] width 9 height 9
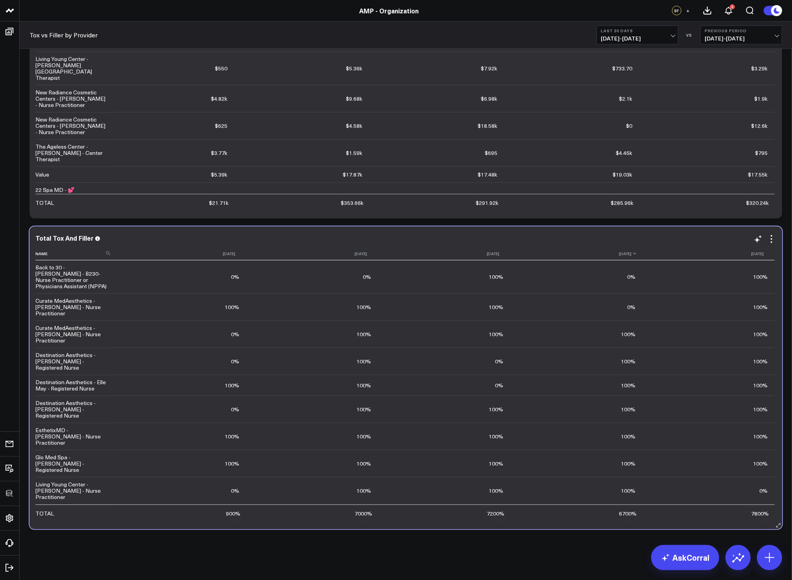
click at [538, 251] on th "2025-08-04" at bounding box center [576, 253] width 132 height 13
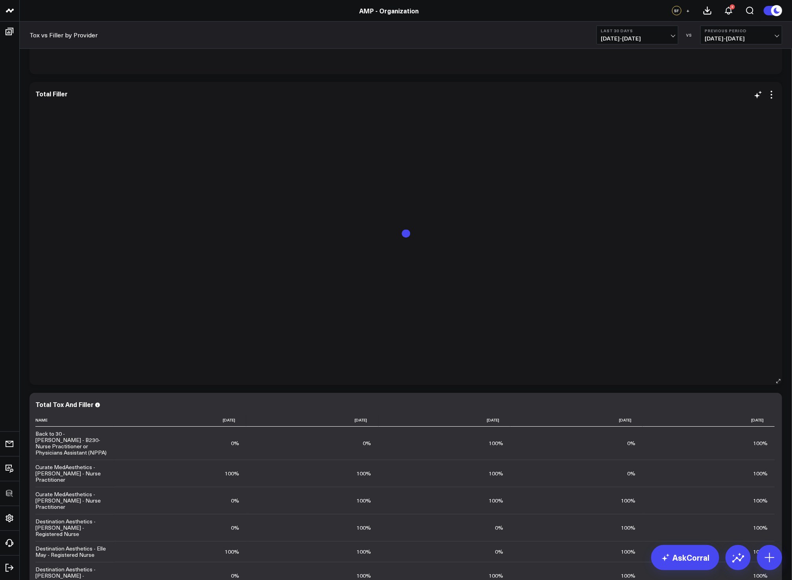
scroll to position [443, 0]
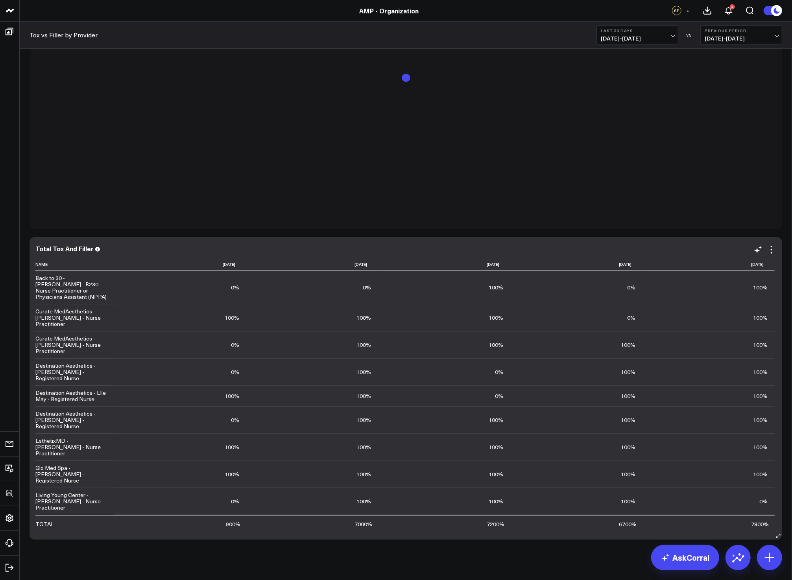
click at [67, 254] on div "Total Tox And Filler Name [DATE] [DATE] [DATE] [DATE] [DATE] Back to 30 - [PERS…" at bounding box center [405, 388] width 740 height 287
click at [67, 252] on div "Total Tox And Filler" at bounding box center [67, 248] width 65 height 9
click at [67, 251] on div "Total Tox And Filler" at bounding box center [67, 248] width 65 height 9
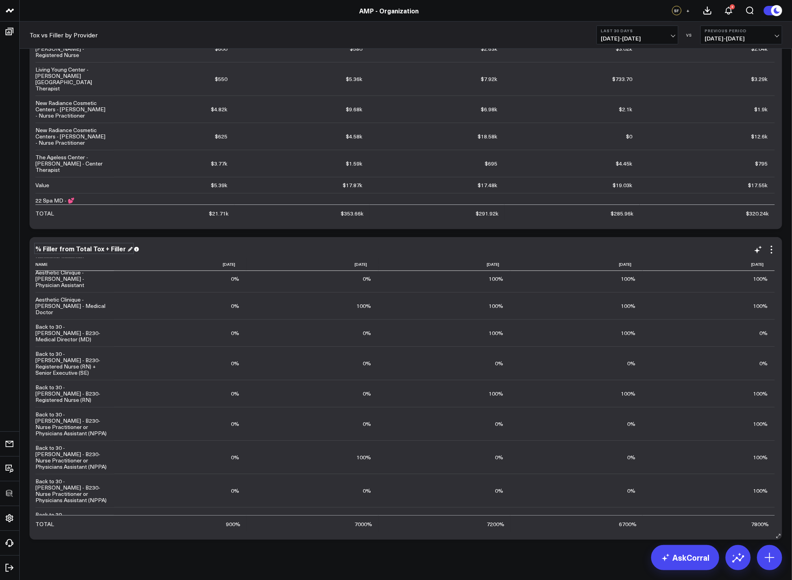
scroll to position [477, 0]
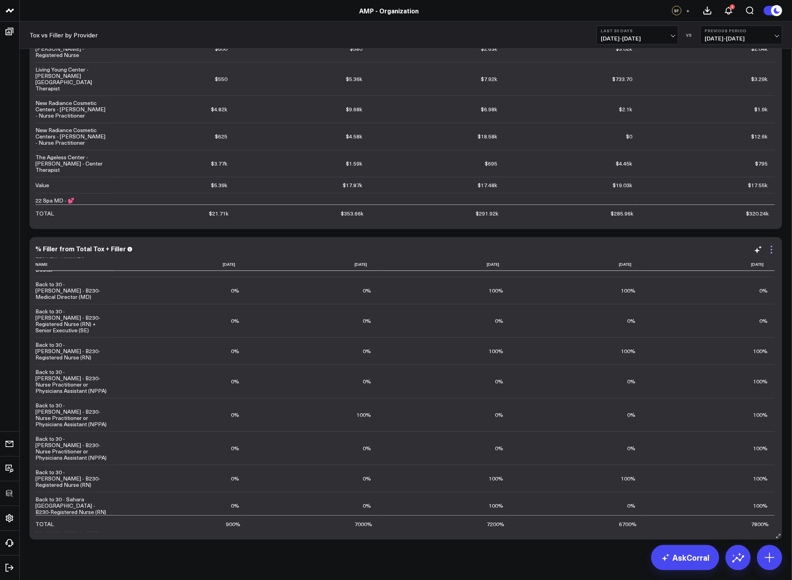
click at [773, 254] on icon at bounding box center [770, 249] width 9 height 9
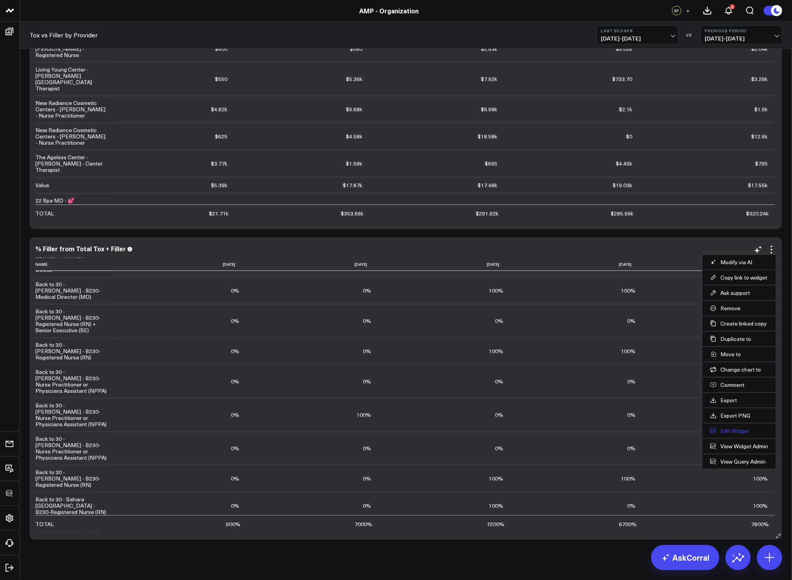
click at [728, 431] on button "Edit Widget" at bounding box center [739, 430] width 58 height 7
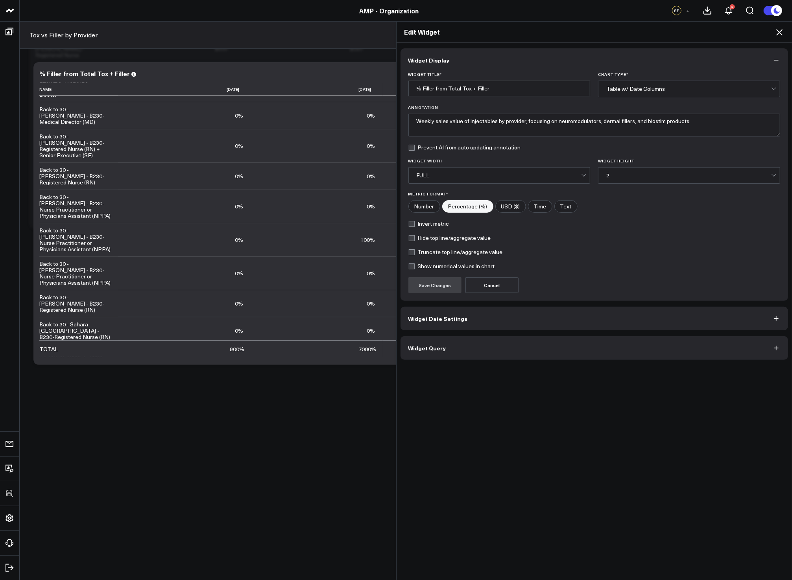
click at [511, 335] on div "Widget Display Widget Title * % Filler from Total Tox + Filler Chart Type * Tab…" at bounding box center [594, 203] width 388 height 311
click at [508, 341] on button "Widget Query" at bounding box center [594, 348] width 388 height 24
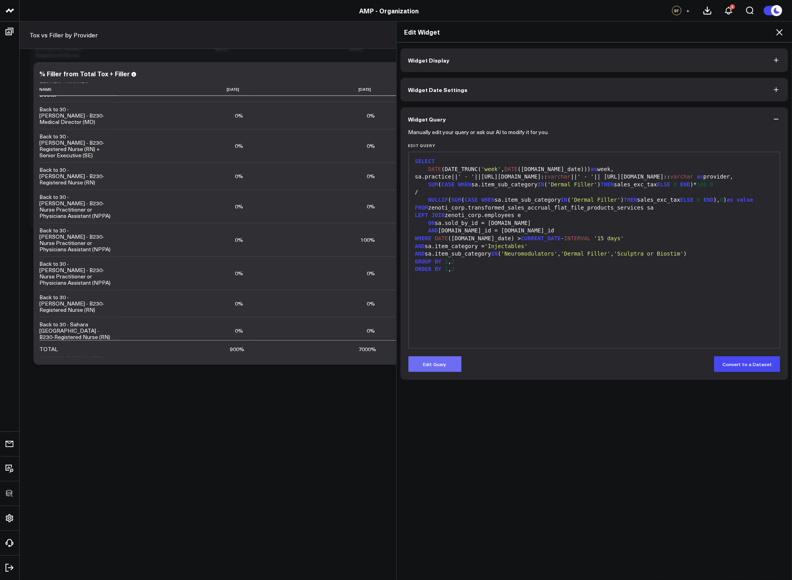
click at [438, 365] on button "Edit Query" at bounding box center [434, 364] width 53 height 16
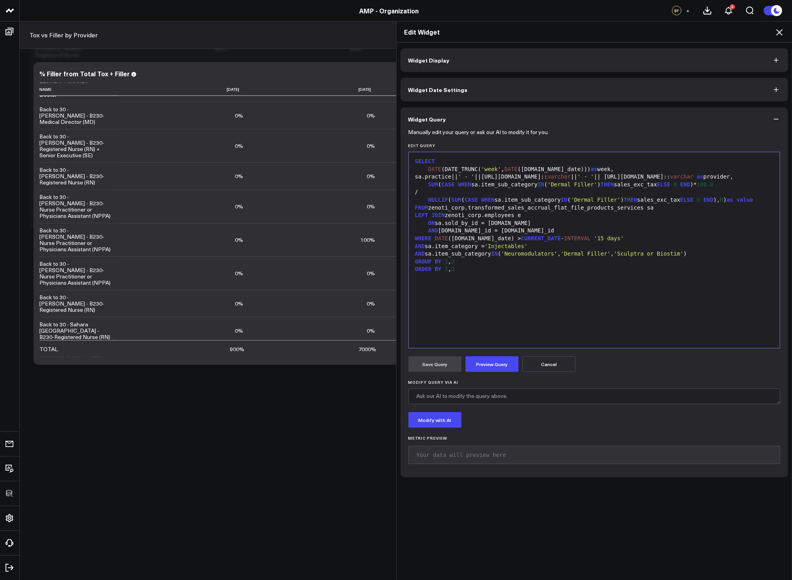
click at [539, 297] on div "SELECT DATE (DATE_TRUNC( 'week' , DATE (sa.sale_date))) as week, sa.practice|| …" at bounding box center [593, 250] width 363 height 188
click at [564, 199] on span "IN" at bounding box center [563, 200] width 7 height 6
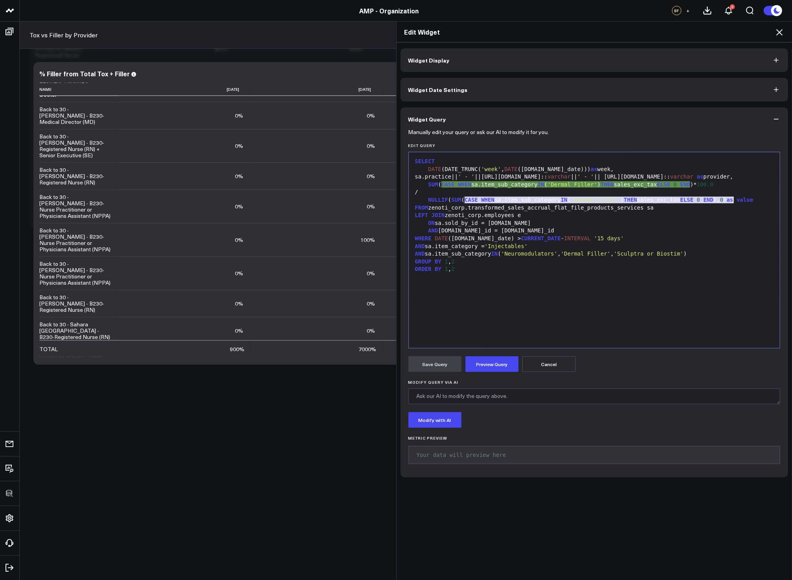
drag, startPoint x: 461, startPoint y: 199, endPoint x: 730, endPoint y: 198, distance: 269.0
click at [730, 198] on div "NULLIF ( SUM ( CASE WHEN sa.item_sub_category IN ( 'Dermal Filler' ) THEN sales…" at bounding box center [593, 200] width 363 height 8
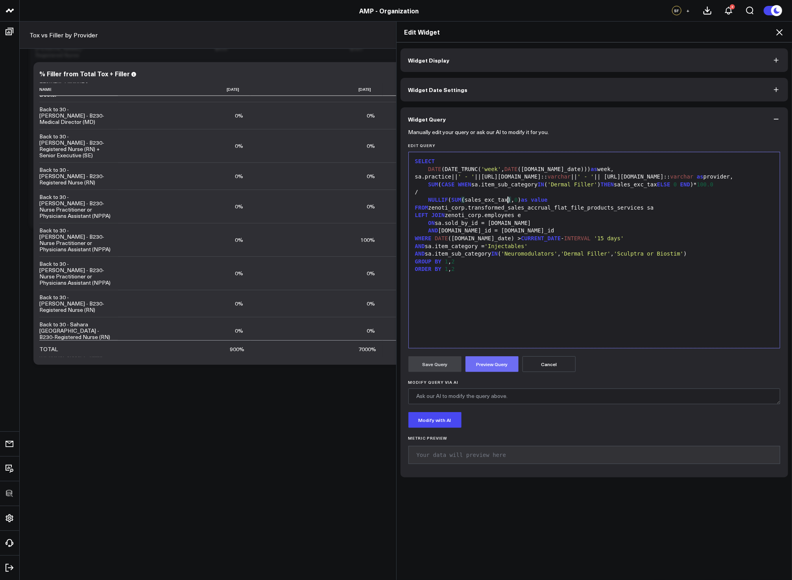
click at [504, 362] on button "Preview Query" at bounding box center [491, 364] width 53 height 16
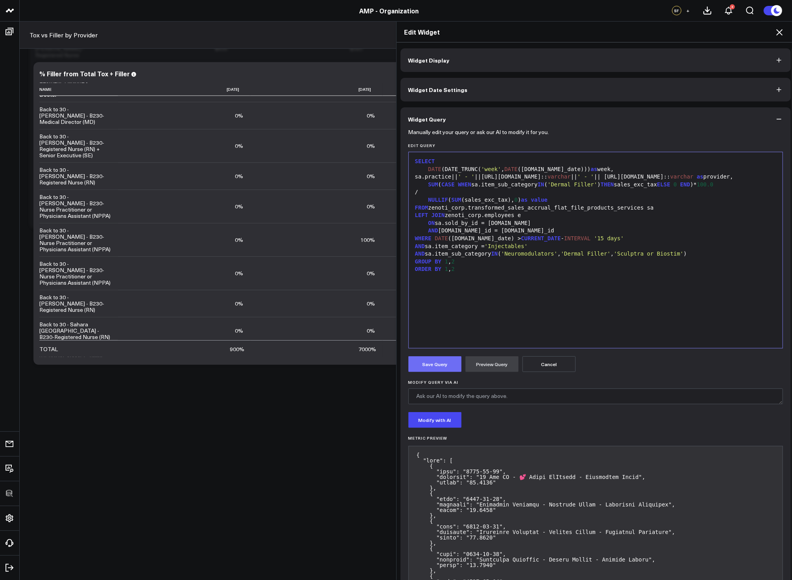
click at [436, 366] on button "Save Query" at bounding box center [434, 364] width 53 height 16
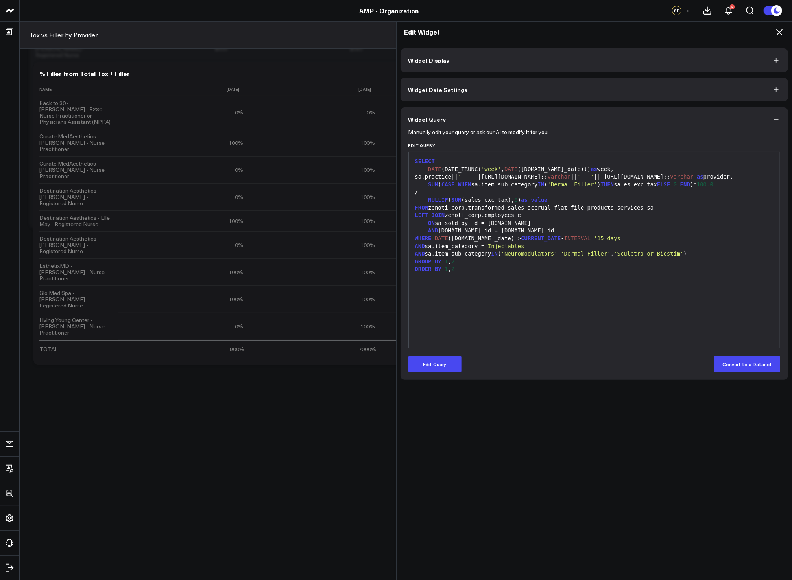
click at [779, 29] on icon at bounding box center [778, 32] width 9 height 9
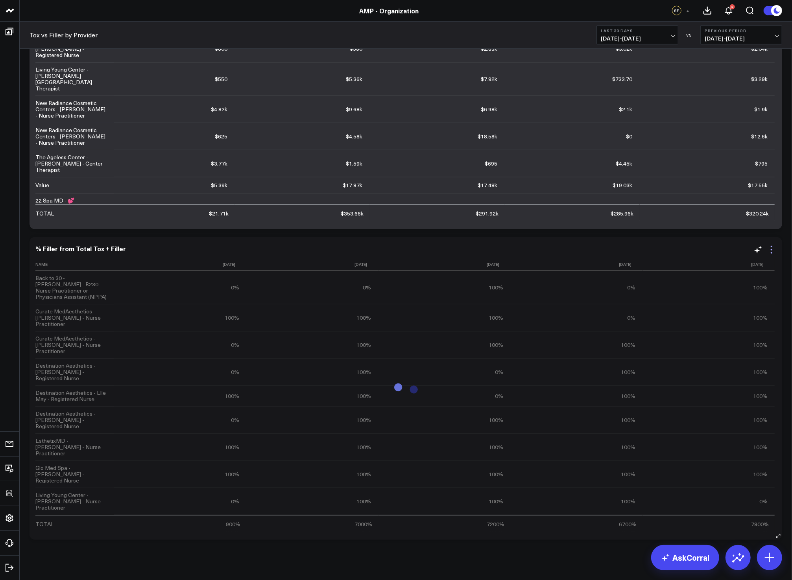
click at [771, 247] on icon at bounding box center [770, 249] width 9 height 9
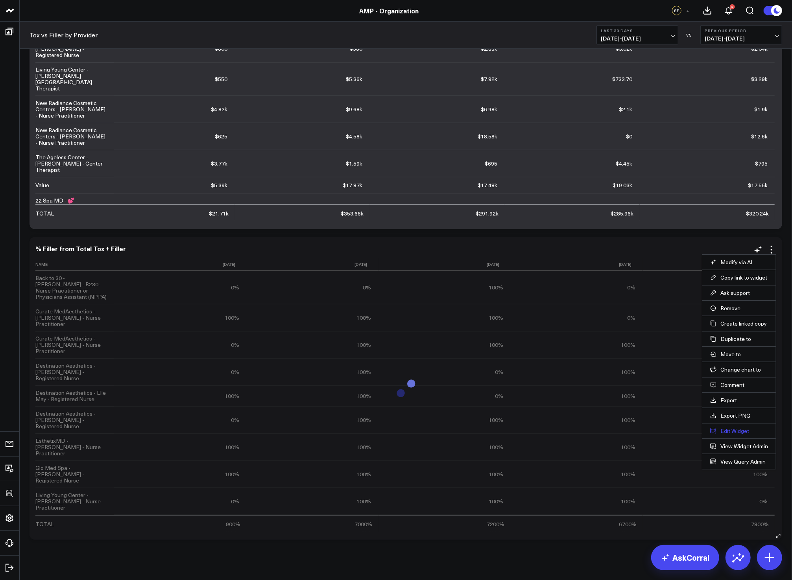
click at [732, 428] on button "Edit Widget" at bounding box center [739, 430] width 58 height 7
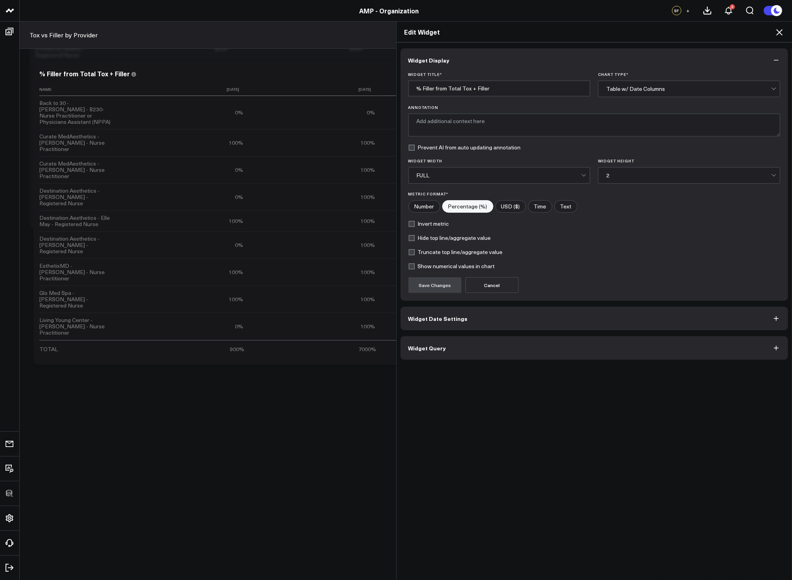
click at [775, 31] on icon at bounding box center [778, 32] width 9 height 9
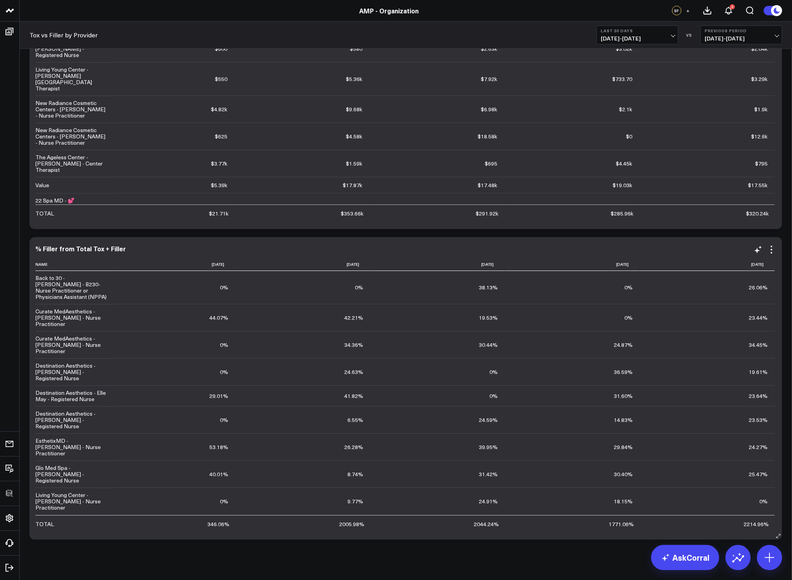
scroll to position [453, 0]
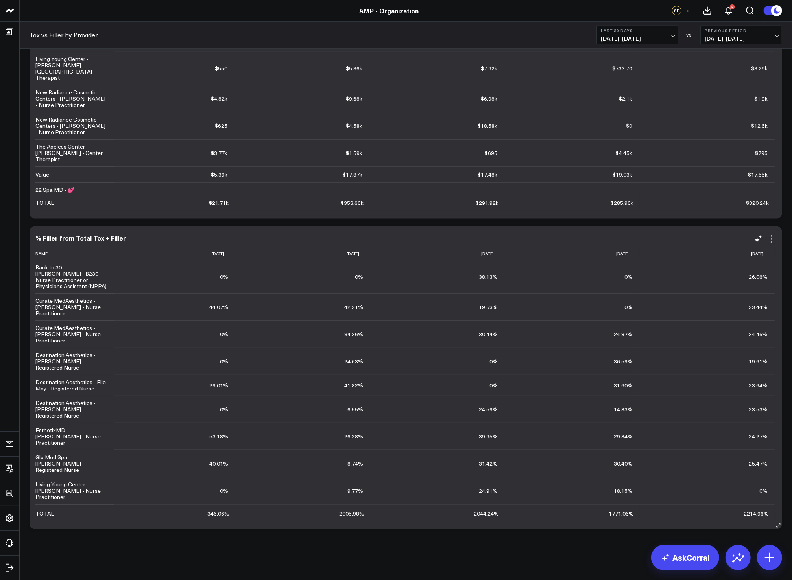
click at [773, 240] on icon at bounding box center [770, 238] width 9 height 9
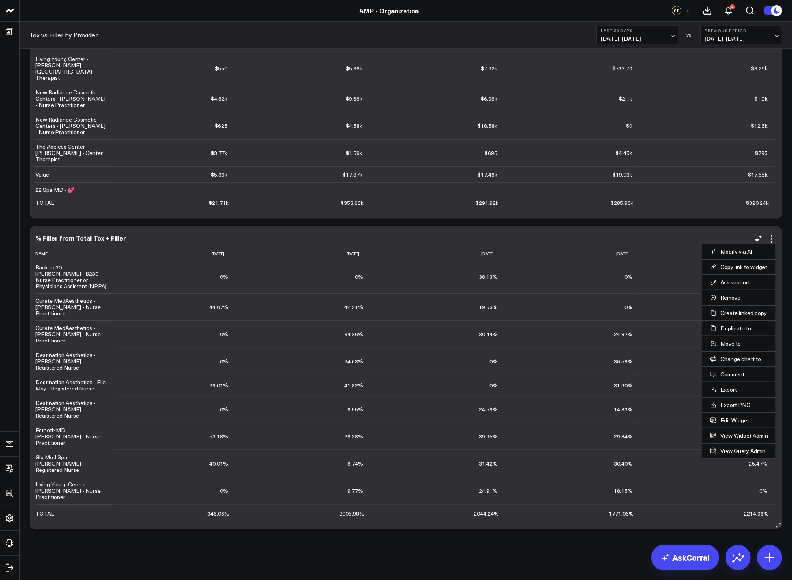
click at [735, 431] on li "View Widget Admin" at bounding box center [739, 435] width 74 height 15
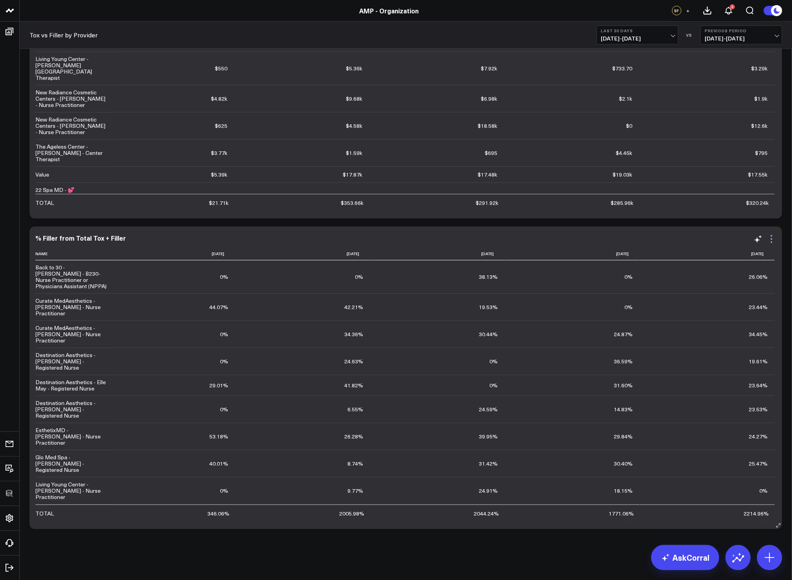
click at [772, 237] on icon at bounding box center [770, 238] width 9 height 9
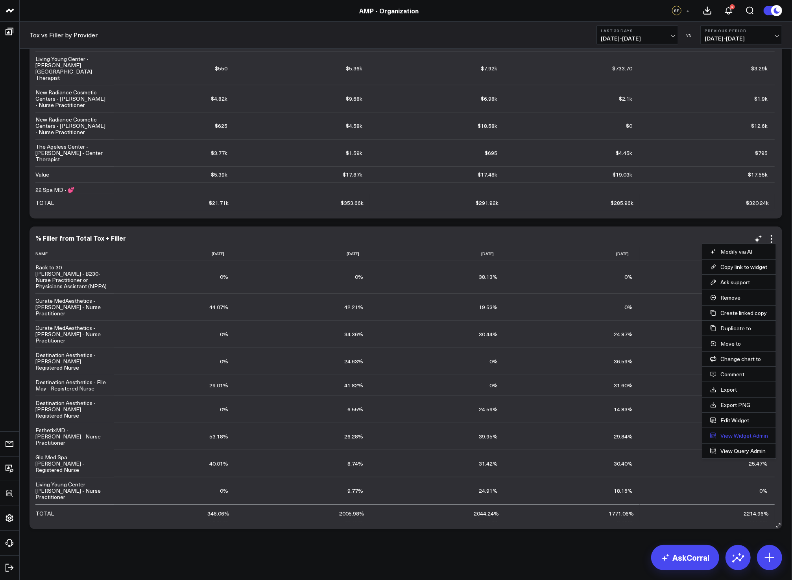
click at [730, 433] on link "View Widget Admin" at bounding box center [739, 435] width 58 height 7
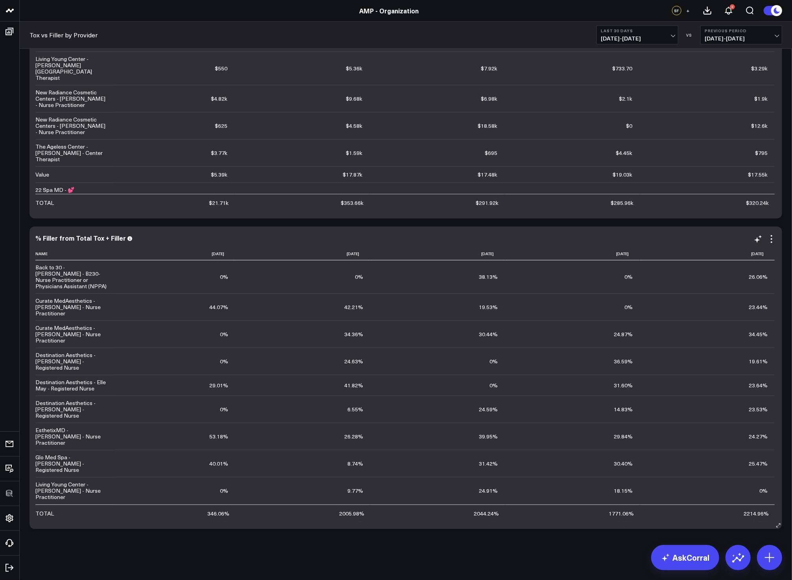
click at [611, 226] on div "% Filler from Total Tox + Filler Name 2025-07-14 2025-07-21 2025-07-28 2025-08-…" at bounding box center [405, 377] width 752 height 303
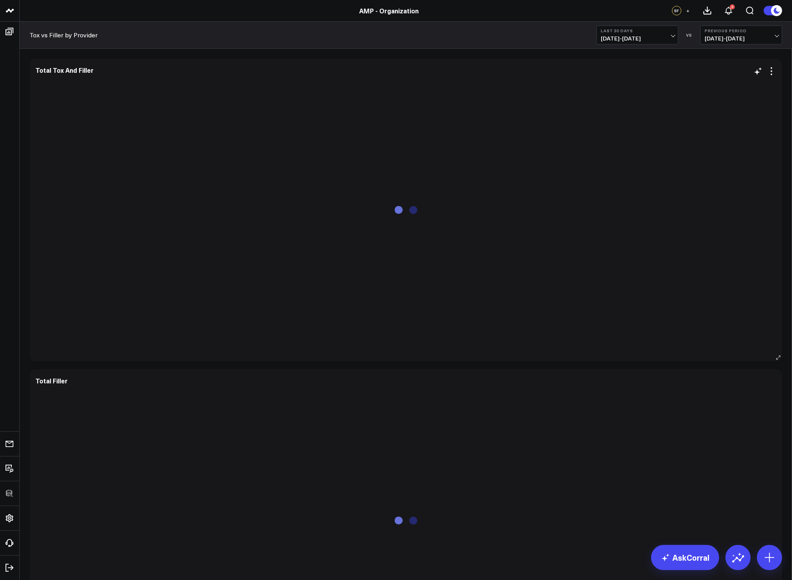
click at [770, 77] on div "Total Tox And Filler" at bounding box center [405, 209] width 740 height 287
click at [771, 75] on icon at bounding box center [770, 70] width 9 height 9
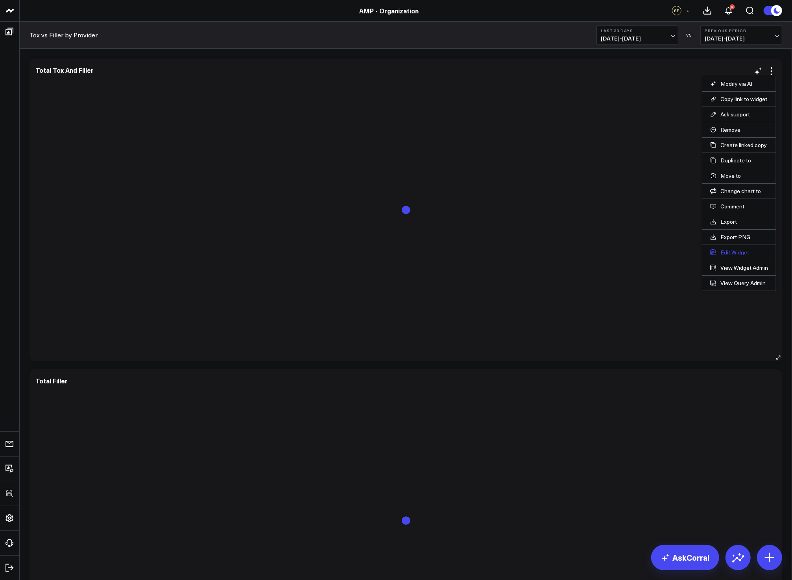
click at [740, 255] on button "Edit Widget" at bounding box center [739, 252] width 58 height 7
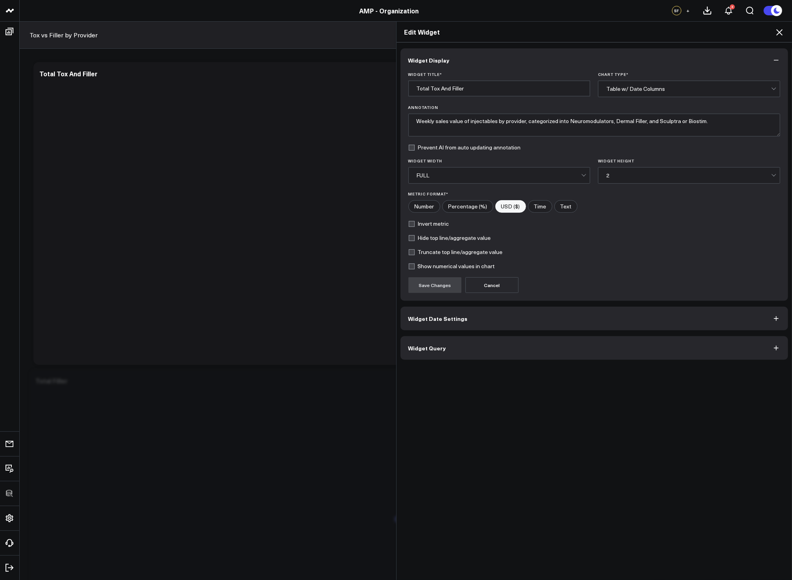
click at [520, 345] on button "Widget Query" at bounding box center [594, 348] width 388 height 24
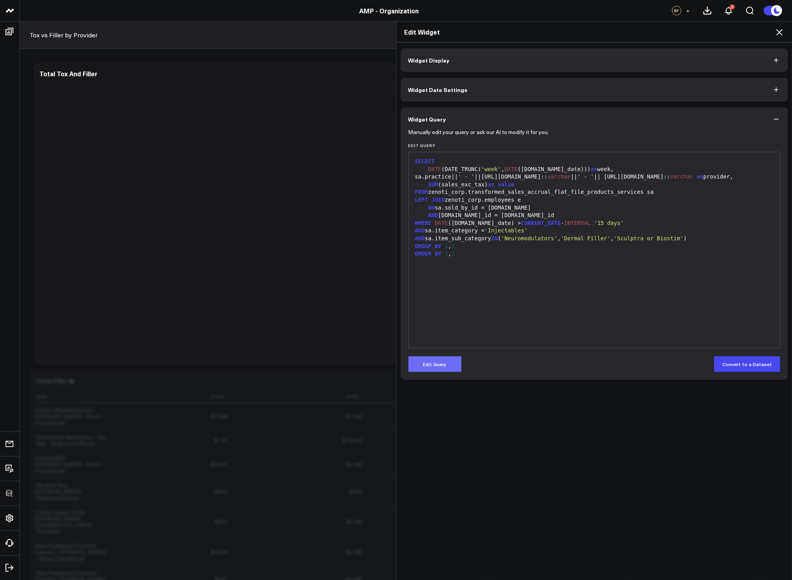
click at [446, 367] on button "Edit Query" at bounding box center [434, 364] width 53 height 16
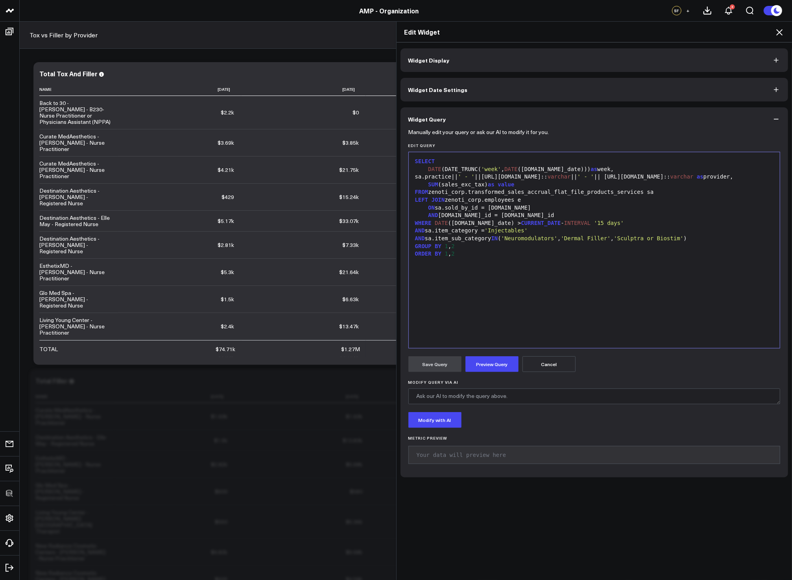
click at [762, 175] on div "sa.practice|| ' - ' ||[URL][DOMAIN_NAME]:: varchar || ' - ' || [URL][DOMAIN_NAM…" at bounding box center [593, 177] width 363 height 8
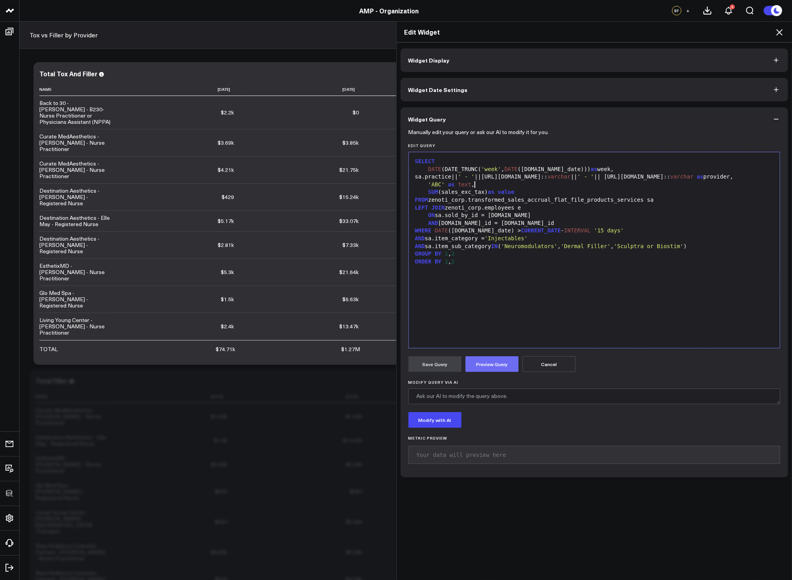
click at [489, 364] on button "Preview Query" at bounding box center [491, 364] width 53 height 16
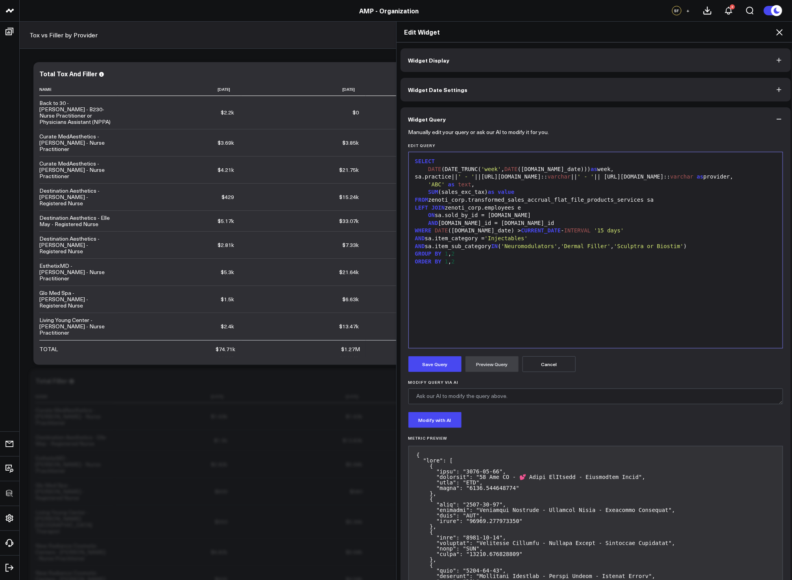
drag, startPoint x: 445, startPoint y: 364, endPoint x: 454, endPoint y: 381, distance: 19.2
click at [443, 366] on button "Save Query" at bounding box center [434, 364] width 53 height 16
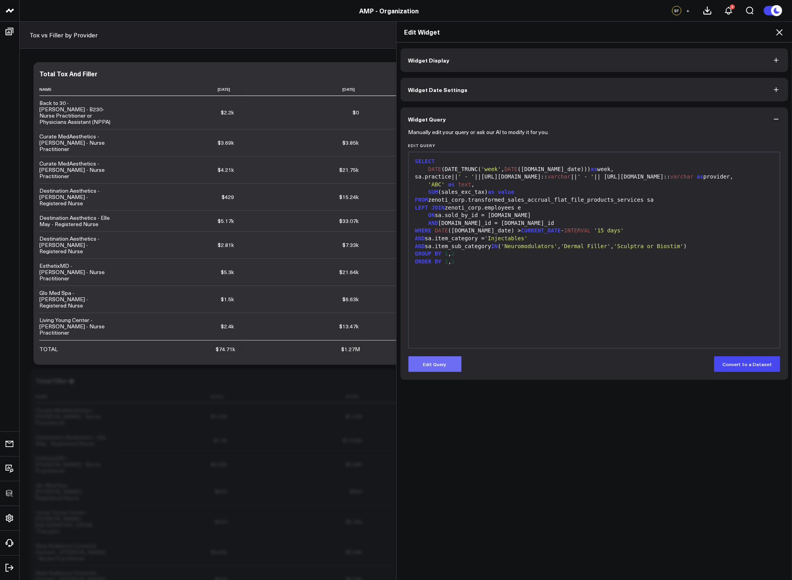
click at [448, 362] on button "Edit Query" at bounding box center [434, 364] width 53 height 16
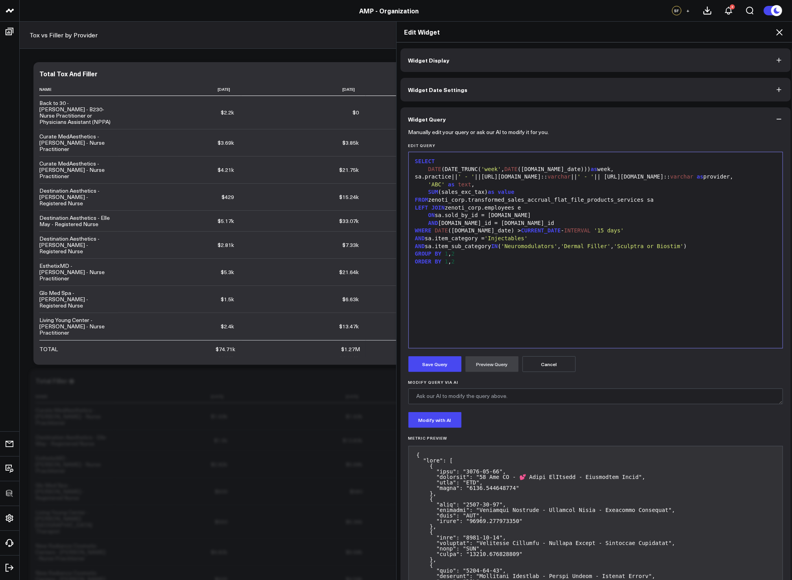
click at [483, 185] on div "'ABC' as text ," at bounding box center [595, 185] width 366 height 8
click at [483, 184] on div "'ABC' as text ," at bounding box center [595, 185] width 366 height 8
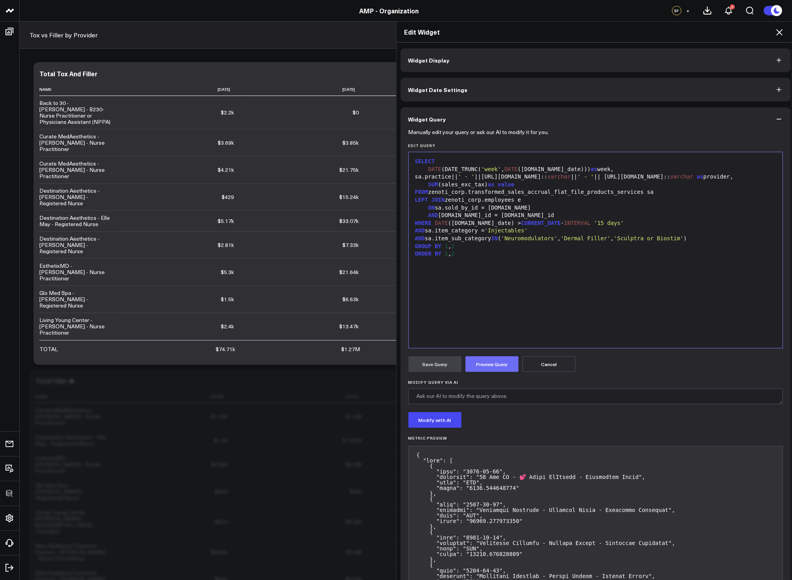
click at [488, 362] on button "Preview Query" at bounding box center [491, 364] width 53 height 16
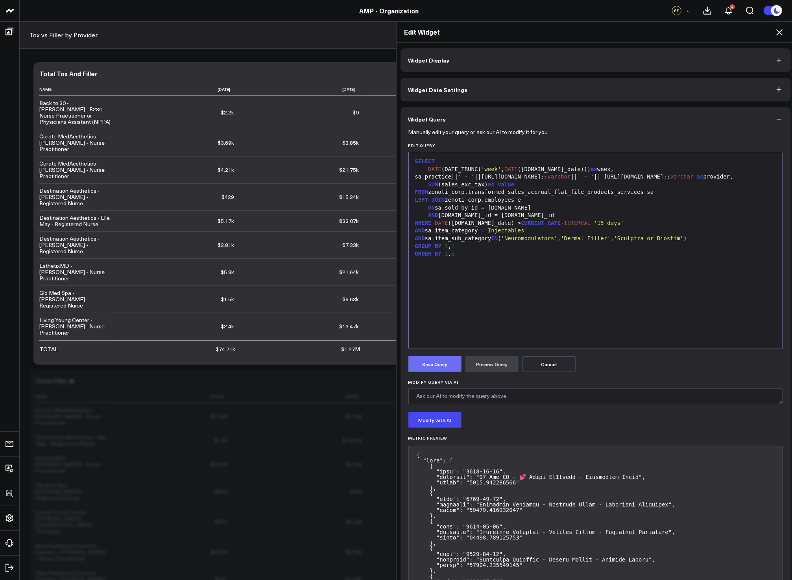
click at [440, 368] on button "Save Query" at bounding box center [434, 364] width 53 height 16
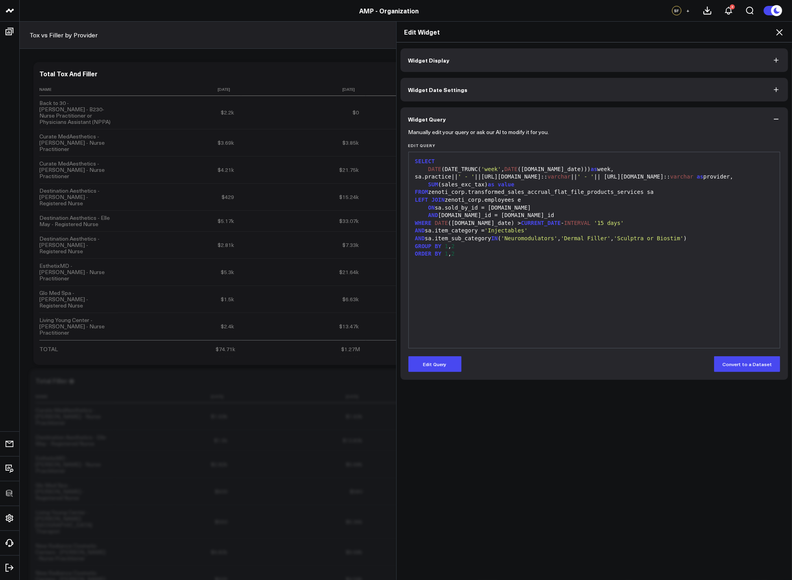
click at [777, 34] on icon at bounding box center [779, 32] width 6 height 6
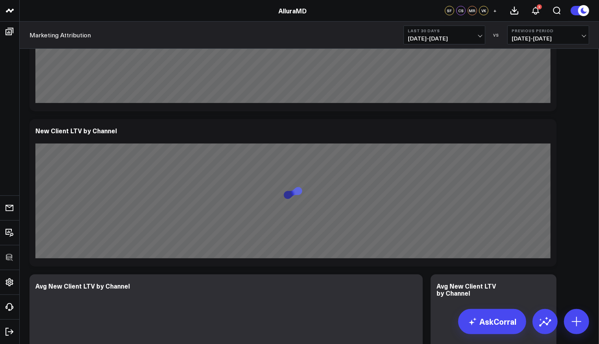
scroll to position [378, 0]
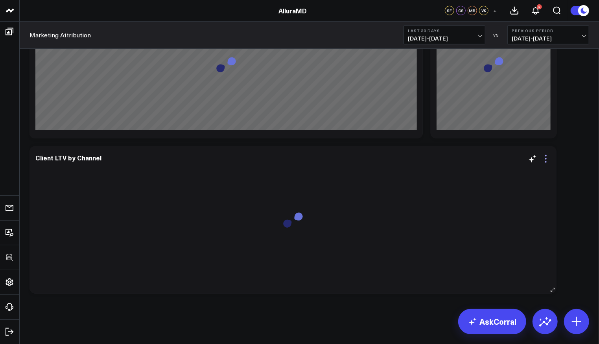
click at [544, 159] on icon at bounding box center [545, 158] width 9 height 9
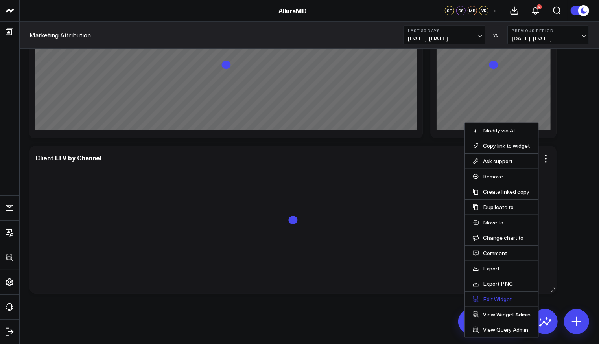
click at [500, 296] on button "Edit Widget" at bounding box center [502, 299] width 58 height 7
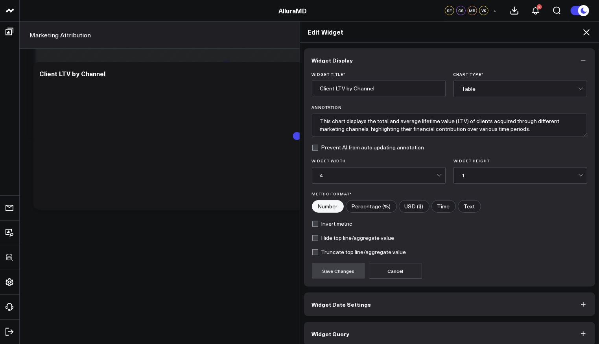
click at [385, 329] on button "Widget Query" at bounding box center [449, 334] width 291 height 24
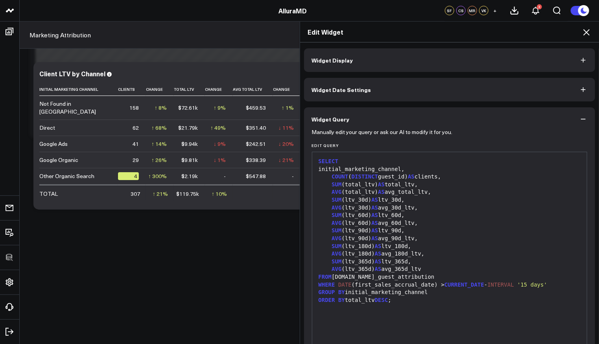
click at [592, 33] on div "Edit Widget" at bounding box center [449, 32] width 299 height 21
click at [589, 33] on icon at bounding box center [586, 32] width 9 height 9
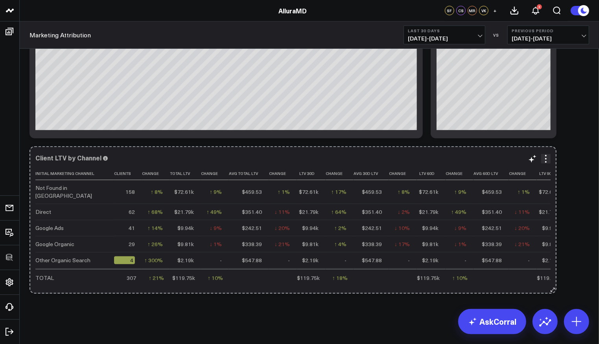
click at [551, 286] on button at bounding box center [553, 290] width 8 height 8
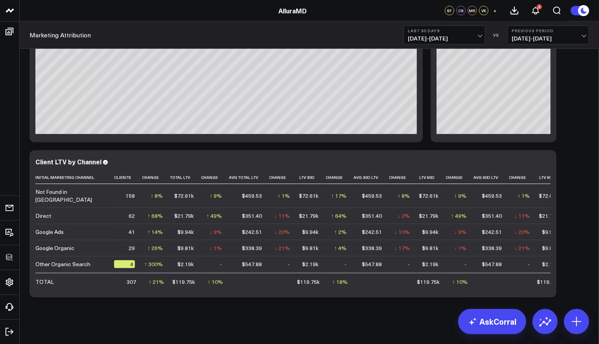
scroll to position [378, 0]
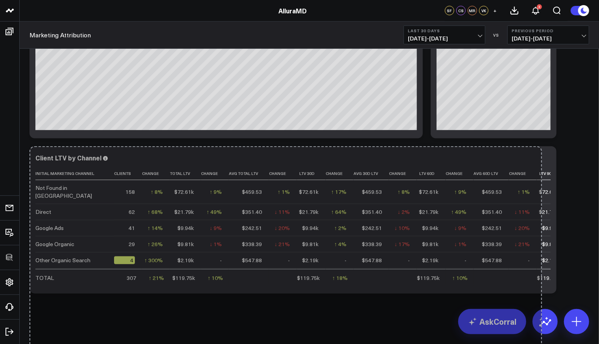
drag, startPoint x: 552, startPoint y: 287, endPoint x: 537, endPoint y: 344, distance: 58.8
click at [537, 344] on div "Modify via AI Copy link to widget Ask support Remove Create linked copy Executi…" at bounding box center [309, 7] width 579 height 674
